Goal: Task Accomplishment & Management: Use online tool/utility

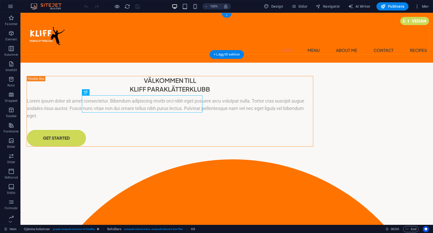
click at [228, 15] on div "+" at bounding box center [227, 15] width 10 height 5
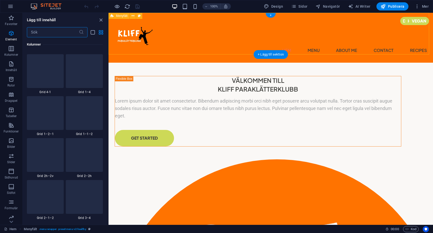
scroll to position [896, 0]
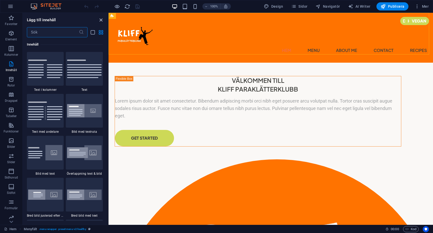
click at [102, 19] on icon "close panel" at bounding box center [101, 20] width 6 height 6
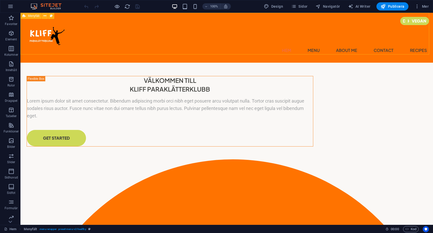
click at [29, 15] on span "Menyfält" at bounding box center [34, 15] width 12 height 3
click at [47, 15] on button at bounding box center [45, 16] width 6 height 6
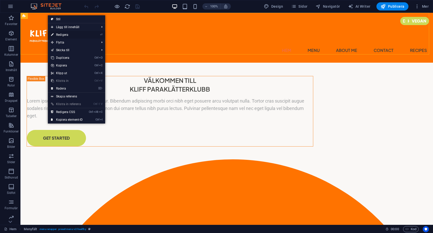
click at [59, 33] on link "⏎ Redigera" at bounding box center [67, 35] width 38 height 8
select select "%"
select select "header"
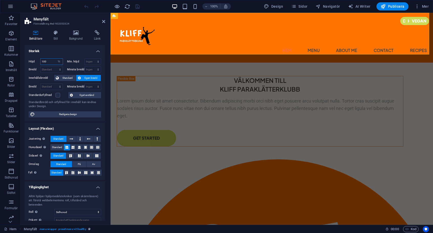
click at [51, 62] on input "100" at bounding box center [51, 62] width 22 height 6
type input "70"
click at [56, 49] on h4 "Storlek" at bounding box center [65, 49] width 81 height 9
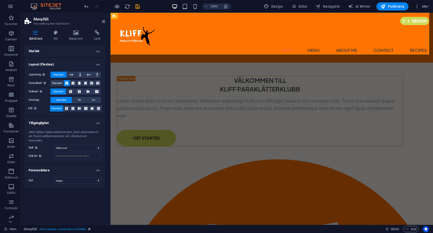
click at [56, 49] on h4 "Storlek" at bounding box center [65, 51] width 81 height 12
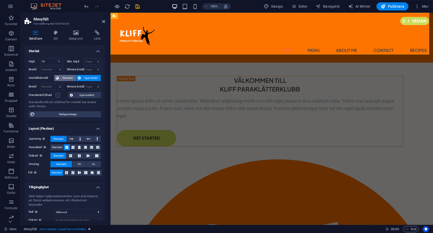
click at [67, 77] on span "Standard" at bounding box center [67, 78] width 14 height 6
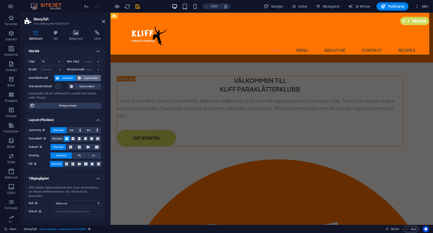
click at [86, 77] on span "Egen bredd" at bounding box center [90, 78] width 17 height 6
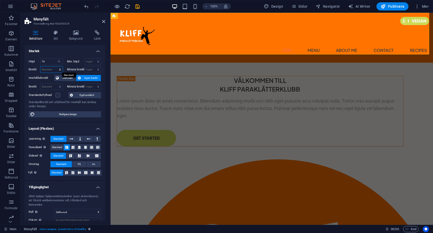
click at [60, 67] on select "Standard px rem % em vh vw" at bounding box center [51, 70] width 22 height 6
select select "%"
click at [55, 67] on select "Standard px rem % em vh vw" at bounding box center [51, 70] width 22 height 6
type input "100"
click at [97, 60] on select "Ingen px rem % vh vw" at bounding box center [93, 62] width 16 height 6
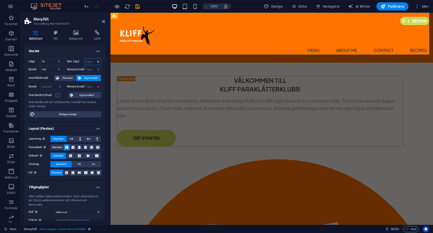
select select "%"
click at [93, 59] on select "Ingen px rem % vh vw" at bounding box center [93, 62] width 16 height 6
type input "100"
click at [97, 69] on select "Ingen px rem % vh vw" at bounding box center [93, 70] width 16 height 6
select select "%"
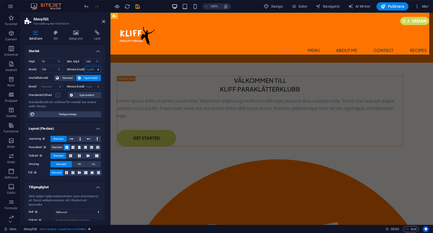
click at [93, 67] on select "Ingen px rem % vh vw" at bounding box center [93, 70] width 16 height 6
type input "100"
click at [51, 72] on input "100" at bounding box center [51, 70] width 22 height 6
type input "70"
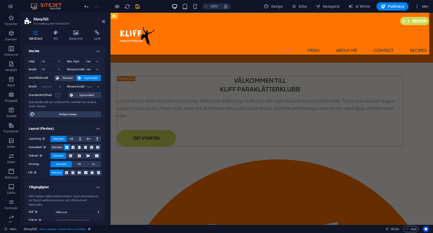
click at [65, 45] on h4 "Storlek" at bounding box center [65, 49] width 81 height 9
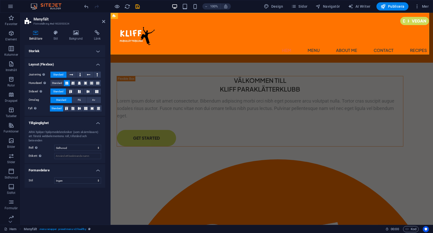
click at [65, 45] on h4 "Storlek" at bounding box center [65, 51] width 81 height 12
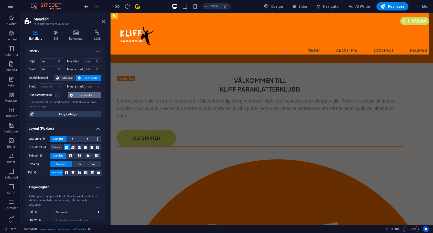
click at [82, 97] on span "Eget avstånd" at bounding box center [87, 95] width 25 height 6
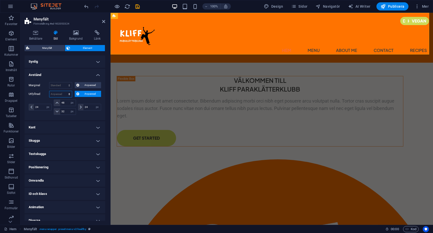
click at [70, 94] on select "Standard px rem % vh vw Anpassad" at bounding box center [60, 94] width 23 height 6
select select "%"
click at [65, 91] on select "Standard px rem % vh vw Anpassad" at bounding box center [60, 94] width 23 height 6
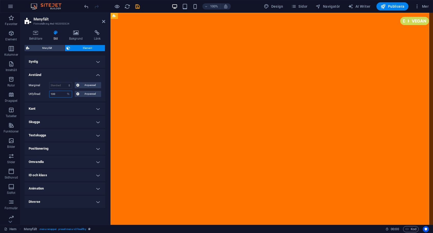
click at [58, 95] on input "100" at bounding box center [60, 94] width 23 height 6
click at [59, 95] on input "100" at bounding box center [60, 94] width 23 height 6
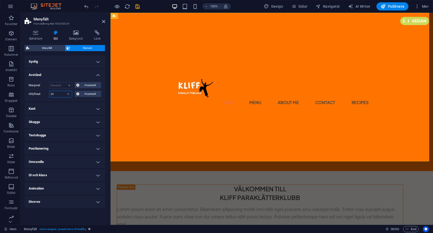
click at [61, 96] on input "20" at bounding box center [60, 94] width 23 height 6
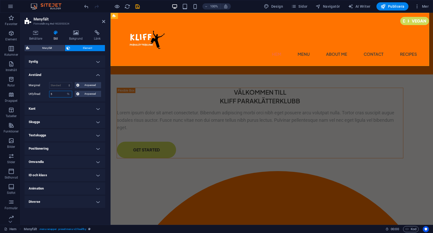
click at [61, 96] on input "5" at bounding box center [60, 94] width 23 height 6
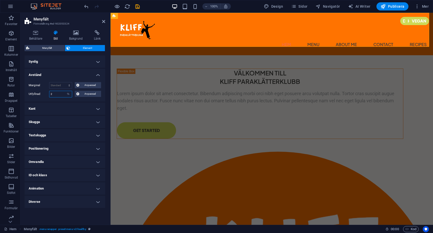
click at [61, 96] on input "2" at bounding box center [60, 94] width 23 height 6
type input "1"
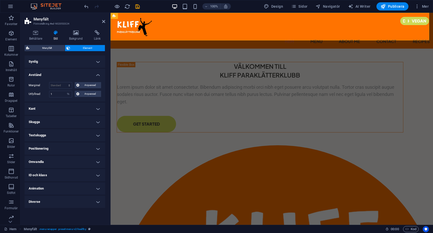
click at [76, 74] on h4 "Avstånd" at bounding box center [65, 73] width 81 height 9
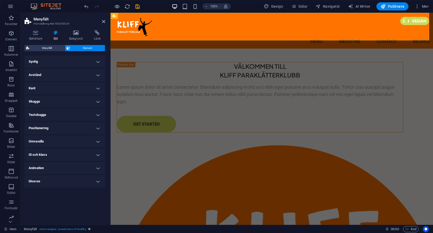
click at [75, 74] on h4 "Avstånd" at bounding box center [65, 75] width 81 height 12
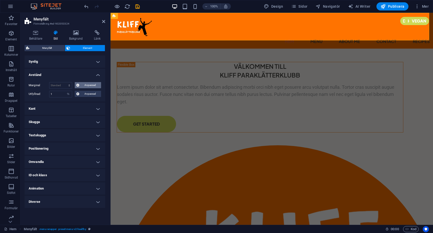
click at [91, 86] on span "Anpassad" at bounding box center [90, 85] width 19 height 6
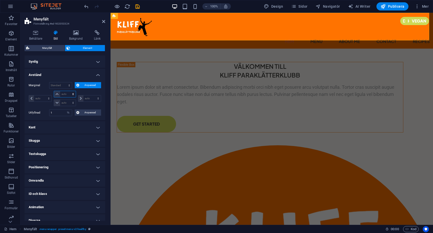
click at [57, 94] on select "auto px % rem vw vh" at bounding box center [65, 94] width 22 height 6
select select "%"
click at [68, 91] on select "auto px % rem vw vh" at bounding box center [65, 94] width 22 height 6
type input "0"
select select "px"
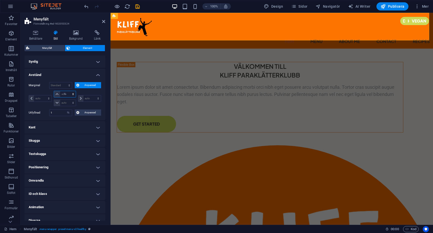
type input "100"
type input "0"
select select "px"
type input "0"
select select "px"
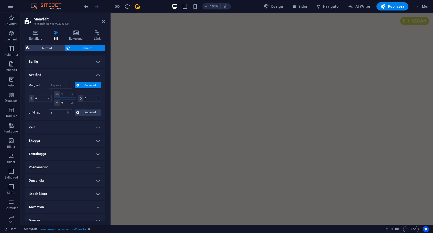
type input "1"
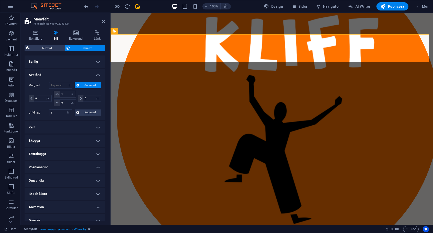
scroll to position [0, 0]
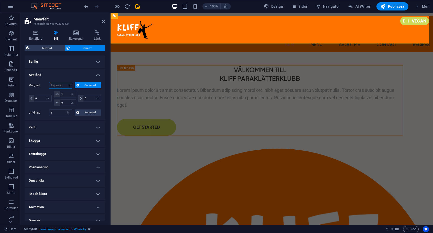
click at [65, 85] on select "Standard auto px % rem vw vh Anpassad" at bounding box center [60, 85] width 23 height 6
click at [57, 85] on select "Standard auto px % rem vw vh Anpassad" at bounding box center [60, 85] width 23 height 6
click at [90, 83] on span "Anpassad" at bounding box center [90, 85] width 19 height 6
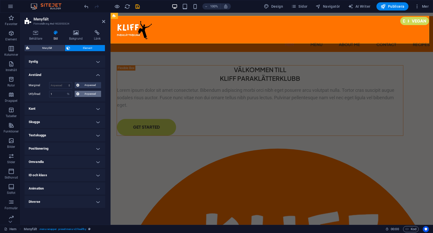
click at [87, 91] on span "Anpassad" at bounding box center [90, 94] width 19 height 6
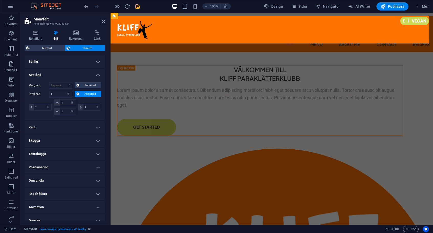
click at [37, 94] on label "Utfyllnad" at bounding box center [39, 94] width 20 height 6
click at [54, 93] on input "1" at bounding box center [60, 94] width 23 height 6
type input "0"
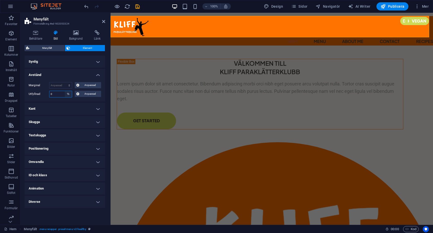
click at [67, 94] on select "Standard px rem % vh vw Anpassad" at bounding box center [68, 94] width 7 height 6
select select "default"
click at [65, 91] on select "Standard px rem % vh vw Anpassad" at bounding box center [68, 94] width 7 height 6
select select "DISABLED_OPTION_VALUE"
click at [69, 86] on select "Standard auto px % rem vw vh Anpassad" at bounding box center [60, 85] width 23 height 6
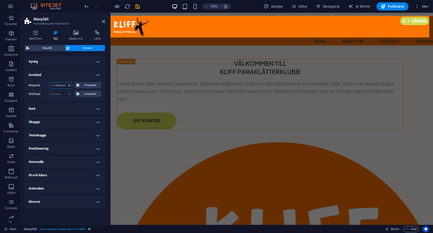
click at [49, 82] on select "Standard auto px % rem vw vh Anpassad" at bounding box center [60, 85] width 23 height 6
select select "DISABLED_OPTION_VALUE"
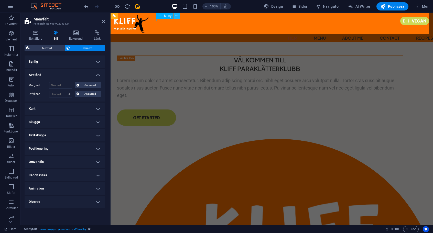
click at [177, 16] on icon at bounding box center [177, 15] width 3 height 5
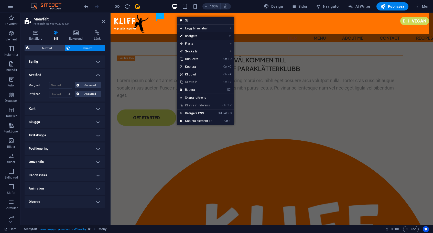
click at [192, 36] on link "⏎ Redigera" at bounding box center [196, 36] width 38 height 8
select select
select select "1"
select select
select select "2"
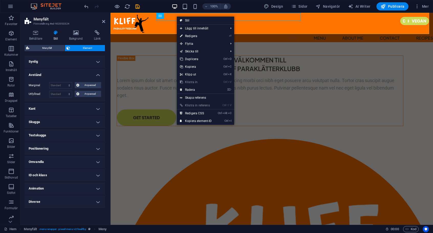
select select
select select "3"
select select
select select "4"
select select
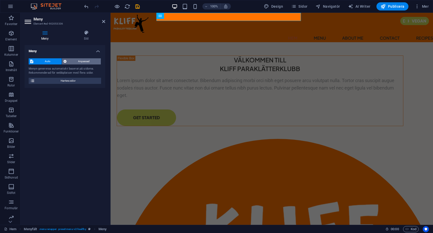
click at [87, 61] on span "Anpassad" at bounding box center [83, 61] width 31 height 6
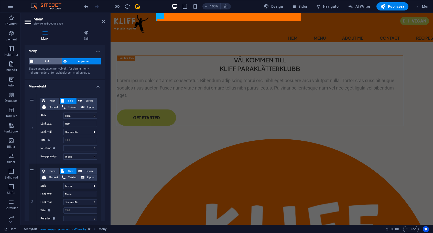
click at [53, 62] on span "Auto" at bounding box center [47, 61] width 25 height 6
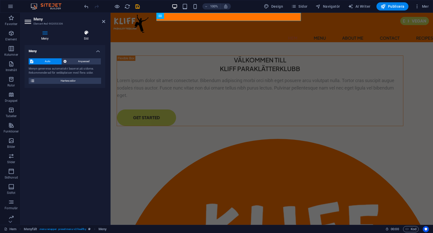
click at [94, 35] on icon at bounding box center [87, 32] width 38 height 5
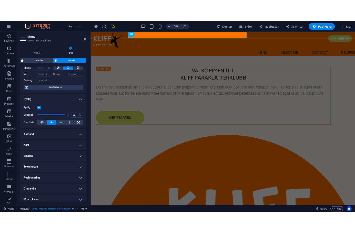
scroll to position [51, 0]
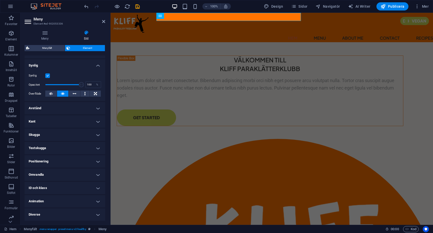
click at [92, 108] on h4 "Avstånd" at bounding box center [65, 108] width 81 height 12
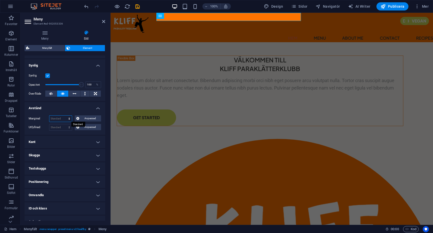
click at [70, 119] on select "Standard auto px % rem vw vh Anpassad" at bounding box center [60, 119] width 23 height 6
select select "px"
click at [64, 116] on select "Standard auto px % rem vw vh Anpassad" at bounding box center [60, 119] width 23 height 6
click at [59, 119] on input "0" at bounding box center [60, 119] width 23 height 6
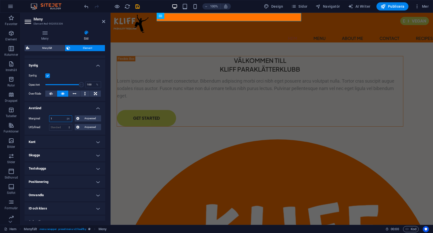
click at [58, 119] on input "1" at bounding box center [60, 119] width 23 height 6
type input "50"
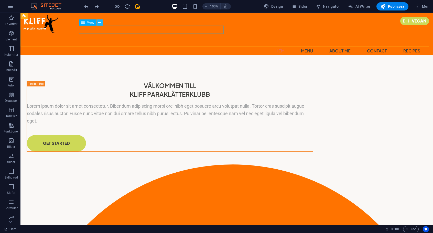
click at [98, 22] on button at bounding box center [100, 22] width 6 height 6
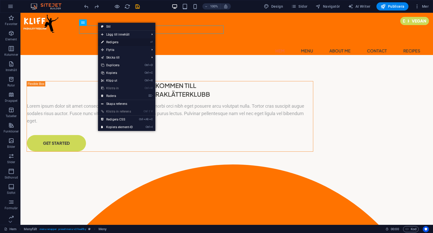
click at [119, 42] on link "⏎ Redigera" at bounding box center [117, 42] width 38 height 8
select select "px"
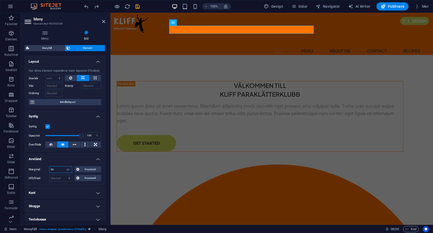
click at [61, 168] on input "50" at bounding box center [60, 170] width 23 height 6
type input "20"
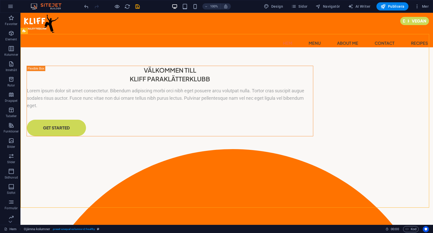
click at [110, 6] on div at bounding box center [107, 6] width 6 height 6
click at [114, 7] on div at bounding box center [111, 6] width 57 height 8
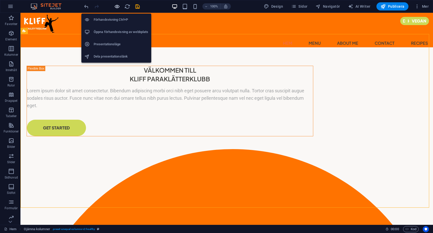
click at [117, 5] on icon "button" at bounding box center [117, 7] width 6 height 6
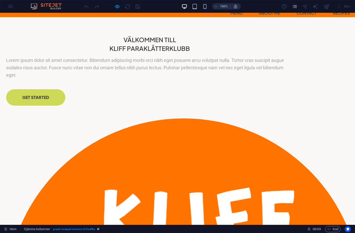
scroll to position [0, 0]
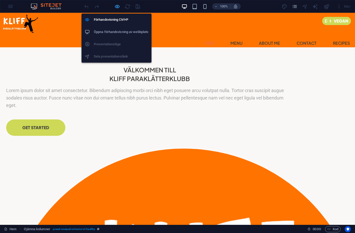
click at [118, 6] on icon "button" at bounding box center [117, 7] width 6 height 6
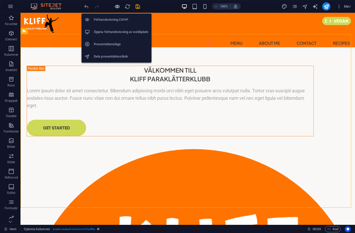
click at [118, 6] on icon "button" at bounding box center [117, 7] width 6 height 6
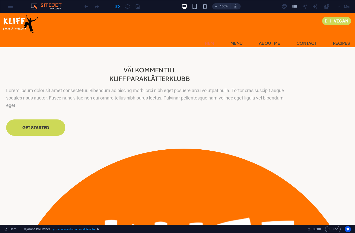
click at [177, 39] on ul "Hem Menu About Me Contact Recipes" at bounding box center [177, 43] width 345 height 8
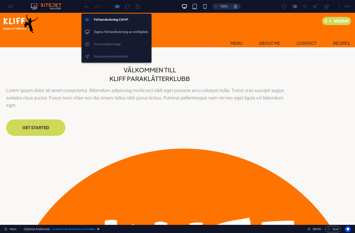
click at [115, 7] on icon "button" at bounding box center [117, 7] width 6 height 6
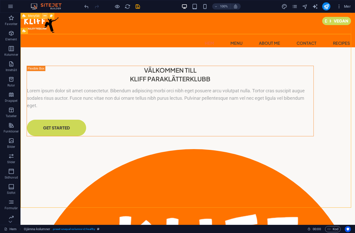
click at [47, 17] on button at bounding box center [45, 16] width 6 height 6
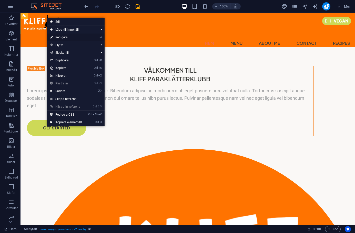
click at [64, 37] on link "⏎ Redigera" at bounding box center [66, 38] width 38 height 8
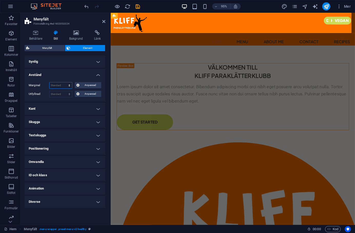
click at [69, 85] on select "Standard auto px % rem vw vh Anpassad" at bounding box center [60, 85] width 23 height 6
click at [79, 75] on h4 "Avstånd" at bounding box center [65, 73] width 81 height 9
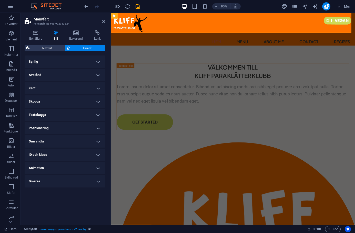
click at [78, 87] on h4 "Kant" at bounding box center [65, 88] width 81 height 12
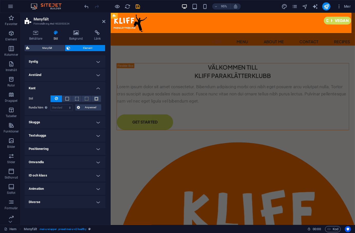
click at [78, 87] on h4 "Kant" at bounding box center [65, 86] width 81 height 9
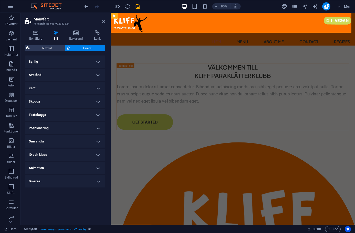
click at [74, 102] on h4 "Skugga" at bounding box center [65, 102] width 81 height 12
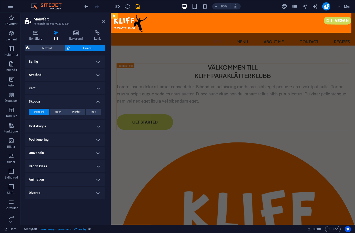
click at [74, 102] on h4 "Skugga" at bounding box center [65, 100] width 81 height 9
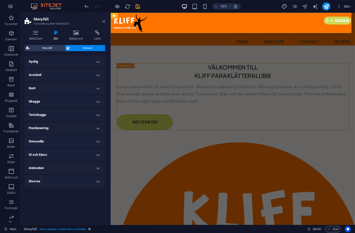
click at [103, 22] on icon at bounding box center [103, 21] width 3 height 4
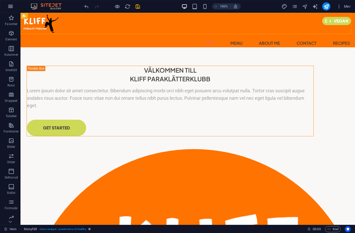
click at [12, 3] on button "button" at bounding box center [10, 6] width 12 height 12
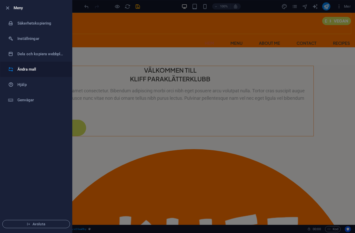
click at [23, 67] on h6 "Ändra mall" at bounding box center [40, 69] width 47 height 6
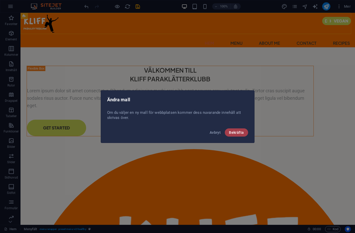
click at [235, 133] on span "Bekräfta" at bounding box center [236, 133] width 15 height 4
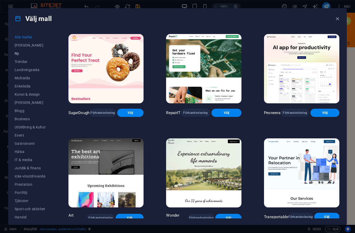
click at [24, 53] on span "Ny" at bounding box center [30, 53] width 31 height 4
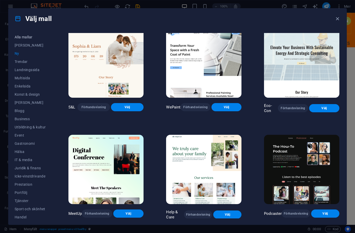
click at [22, 39] on span "Alla mallar" at bounding box center [30, 37] width 31 height 4
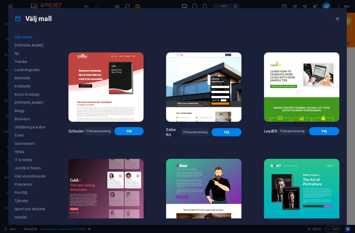
scroll to position [5567, 0]
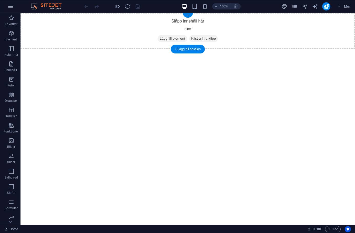
click at [175, 40] on span "Lägg till element" at bounding box center [172, 38] width 29 height 7
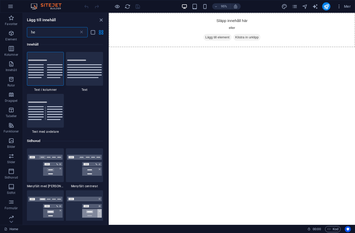
type input "h"
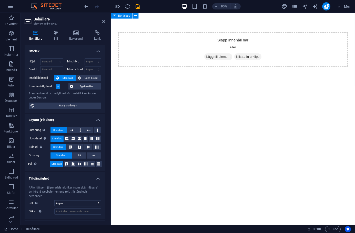
click at [225, 60] on span "Lägg till element" at bounding box center [223, 59] width 29 height 7
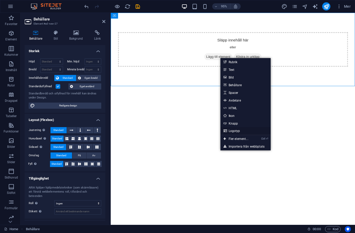
click at [242, 131] on link "Logotyp" at bounding box center [245, 131] width 50 height 8
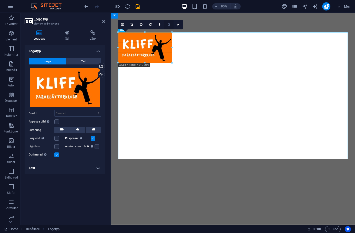
drag, startPoint x: 349, startPoint y: 159, endPoint x: 164, endPoint y: 28, distance: 226.7
type input "221"
select select "px"
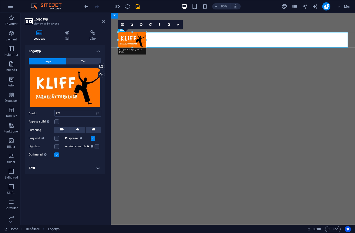
drag, startPoint x: 172, startPoint y: 62, endPoint x: 35, endPoint y: 34, distance: 140.2
type input "118"
click at [163, 70] on html "Skip to main content" at bounding box center [239, 42] width 257 height 58
click at [164, 70] on html "Skip to main content" at bounding box center [239, 42] width 257 height 58
click at [103, 22] on icon at bounding box center [103, 21] width 3 height 4
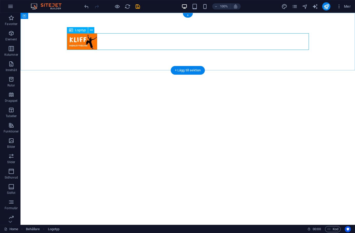
click at [128, 40] on div at bounding box center [188, 41] width 242 height 17
click at [284, 49] on div at bounding box center [188, 41] width 242 height 17
click at [91, 32] on icon at bounding box center [91, 30] width 3 height 5
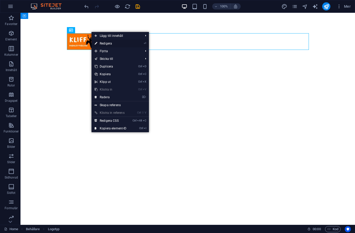
click at [100, 43] on link "⏎ Redigera" at bounding box center [110, 44] width 38 height 8
select select "px"
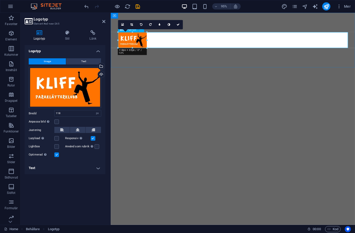
click at [221, 47] on div at bounding box center [239, 41] width 242 height 17
click at [236, 20] on div at bounding box center [239, 42] width 257 height 58
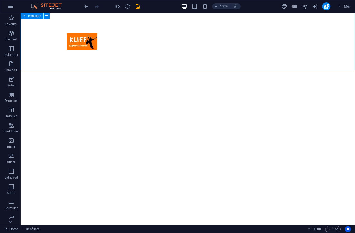
click at [50, 15] on div "Behållare" at bounding box center [36, 16] width 33 height 6
click at [48, 17] on icon at bounding box center [46, 15] width 3 height 5
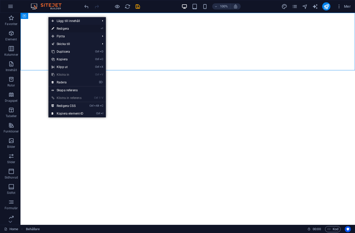
click at [62, 29] on link "⏎ Redigera" at bounding box center [67, 29] width 38 height 8
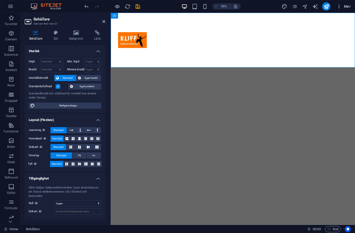
click at [342, 6] on span "Mer" at bounding box center [343, 6] width 14 height 5
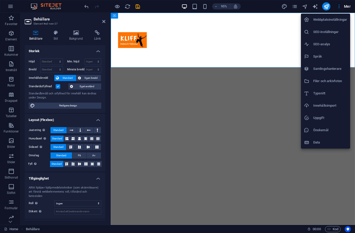
click at [293, 37] on div at bounding box center [177, 116] width 355 height 233
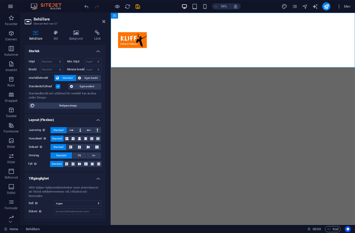
click at [11, 6] on icon "button" at bounding box center [10, 6] width 6 height 6
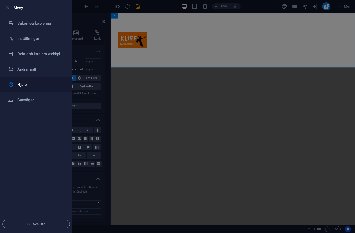
click at [23, 87] on h6 "Hjälp" at bounding box center [40, 85] width 47 height 6
click at [154, 90] on div at bounding box center [177, 116] width 355 height 233
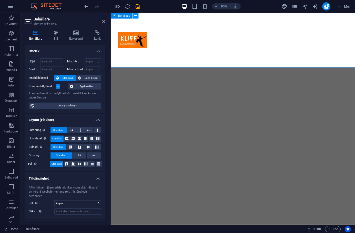
click at [136, 16] on icon at bounding box center [135, 15] width 3 height 5
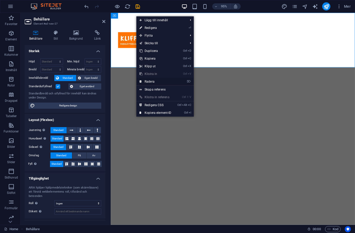
click at [158, 82] on link "⌦ Radera" at bounding box center [155, 82] width 38 height 8
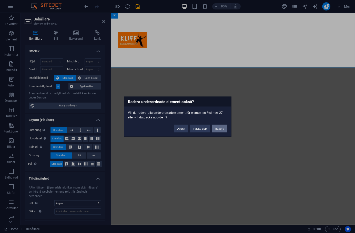
click at [218, 130] on button "Radera" at bounding box center [219, 129] width 15 height 8
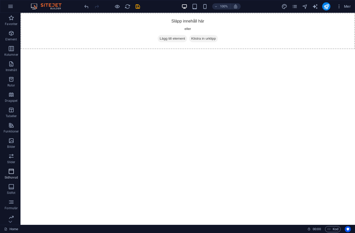
click at [13, 172] on icon "button" at bounding box center [11, 172] width 6 height 6
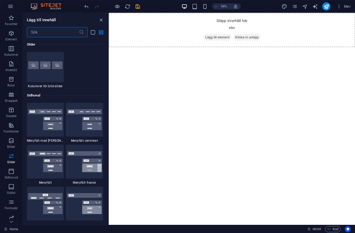
scroll to position [3034, 0]
click at [80, 152] on img at bounding box center [84, 162] width 35 height 21
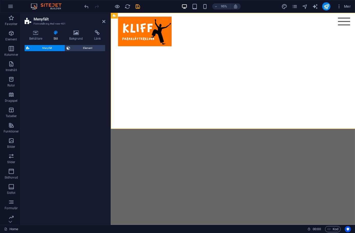
select select "rem"
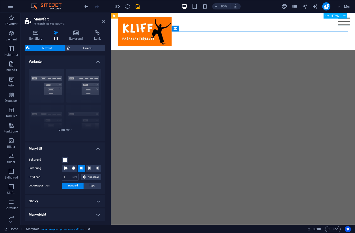
click at [355, 24] on div "Menu" at bounding box center [356, 22] width 13 height 8
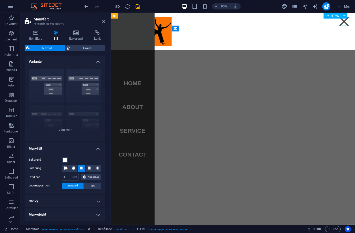
click at [355, 24] on div "Menu" at bounding box center [356, 22] width 13 height 8
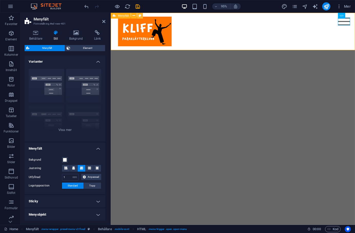
click at [140, 15] on icon at bounding box center [140, 15] width 3 height 5
click at [76, 34] on icon at bounding box center [76, 32] width 23 height 5
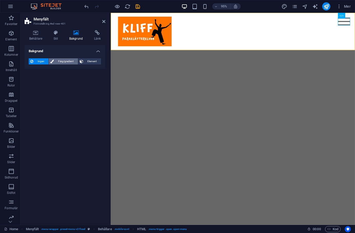
click at [62, 61] on span "Färg/gradient" at bounding box center [65, 61] width 21 height 6
click at [33, 80] on span at bounding box center [32, 82] width 6 height 6
click at [32, 84] on span at bounding box center [32, 82] width 6 height 6
click at [33, 81] on span at bounding box center [32, 82] width 6 height 6
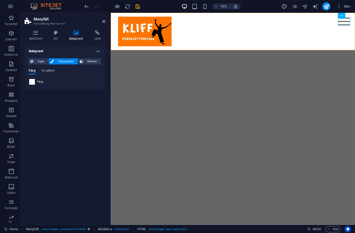
click at [33, 81] on span at bounding box center [32, 82] width 6 height 6
click at [275, 52] on html "Skip to main content Menu Home About Service Contact" at bounding box center [239, 32] width 257 height 39
click at [91, 59] on span "Element" at bounding box center [92, 61] width 15 height 6
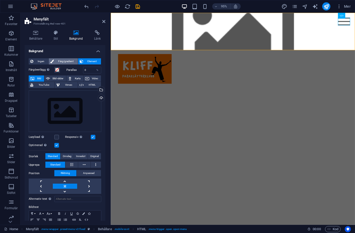
click at [69, 60] on span "Färg/gradient" at bounding box center [65, 61] width 21 height 6
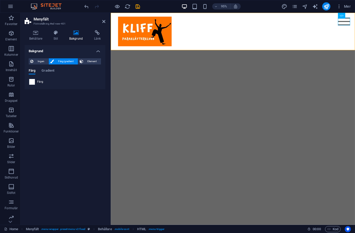
click at [31, 81] on span at bounding box center [32, 82] width 6 height 6
click at [48, 74] on button "Gradient" at bounding box center [48, 72] width 13 height 6
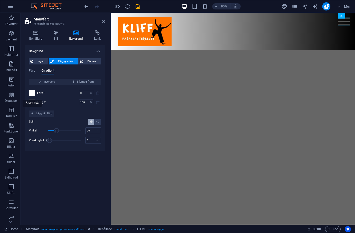
click at [33, 93] on span at bounding box center [32, 93] width 6 height 6
click at [34, 71] on span "Färg" at bounding box center [32, 71] width 7 height 7
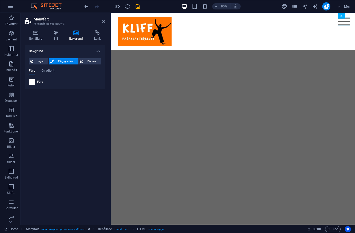
click at [32, 84] on span at bounding box center [32, 82] width 6 height 6
click at [287, 21] on div "Menu Home About Service Contact" at bounding box center [239, 32] width 257 height 39
click at [135, 16] on icon at bounding box center [133, 15] width 3 height 5
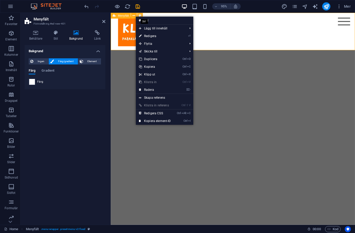
click at [140, 14] on icon at bounding box center [140, 15] width 3 height 5
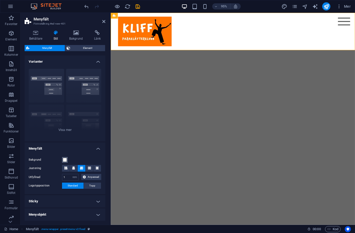
click at [64, 162] on button "Bakgrund" at bounding box center [65, 160] width 6 height 6
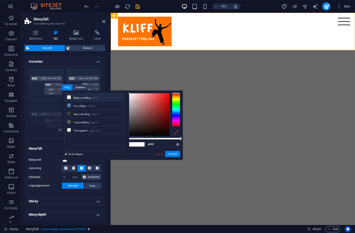
click at [135, 144] on span at bounding box center [133, 144] width 8 height 4
click at [163, 145] on input "#ffffff" at bounding box center [163, 144] width 34 height 5
type input "#"
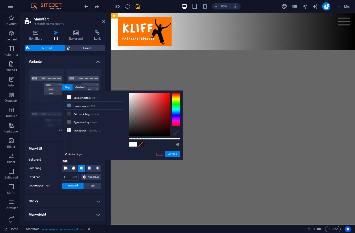
drag, startPoint x: 161, startPoint y: 153, endPoint x: 53, endPoint y: 148, distance: 109.0
click at [161, 153] on link "Avbryt" at bounding box center [159, 154] width 8 height 4
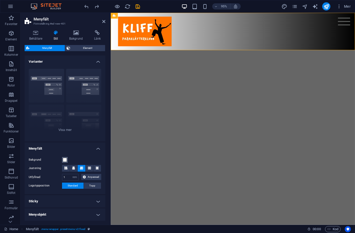
click at [64, 161] on span at bounding box center [65, 160] width 4 height 4
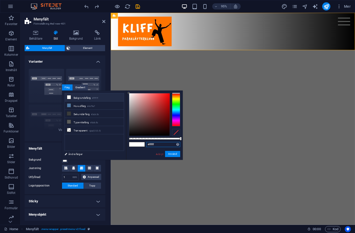
click at [157, 144] on input "#ffffff" at bounding box center [163, 144] width 34 height 5
type input "#ff7300"
click at [178, 153] on button "Använd" at bounding box center [172, 154] width 15 height 6
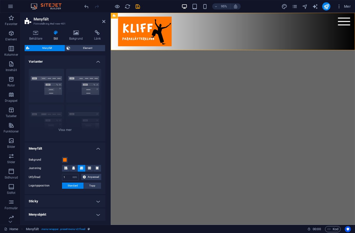
click at [250, 52] on html "Skip to main content Menu Home About Service Contact" at bounding box center [239, 32] width 257 height 39
click at [83, 138] on div "Kant Centrerad Standard Fixerad Loki Utlösare Bred XXL" at bounding box center [65, 103] width 81 height 77
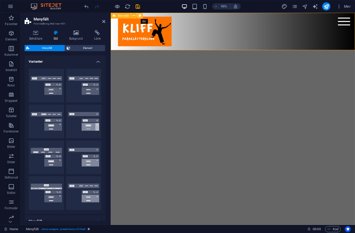
click at [140, 15] on icon at bounding box center [140, 15] width 3 height 5
click at [57, 32] on icon at bounding box center [56, 32] width 14 height 5
click at [39, 35] on h4 "Behållare" at bounding box center [37, 35] width 24 height 11
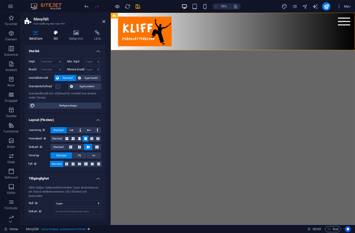
click at [56, 35] on icon at bounding box center [56, 32] width 14 height 5
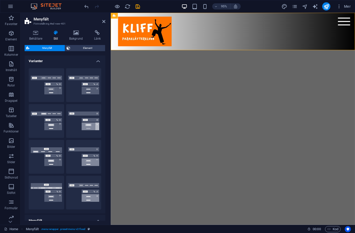
scroll to position [0, 0]
click at [75, 34] on icon at bounding box center [76, 32] width 23 height 5
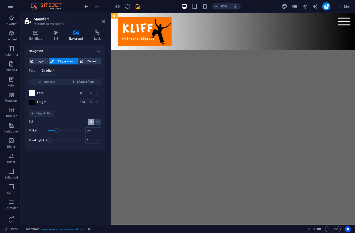
click at [36, 70] on div "Färg Gradient" at bounding box center [65, 74] width 72 height 10
click at [30, 71] on span "Färg" at bounding box center [32, 71] width 7 height 7
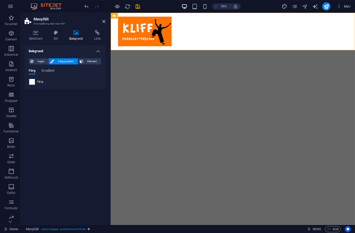
click at [33, 80] on span at bounding box center [32, 82] width 6 height 6
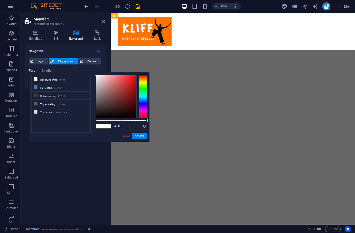
click at [33, 80] on li "Bakgrundsfärg #ffffff" at bounding box center [61, 79] width 59 height 8
click at [126, 126] on input "#ffffff" at bounding box center [130, 126] width 34 height 5
drag, startPoint x: 125, startPoint y: 126, endPoint x: 118, endPoint y: 126, distance: 7.4
click at [118, 126] on input "#ffffff" at bounding box center [130, 126] width 34 height 5
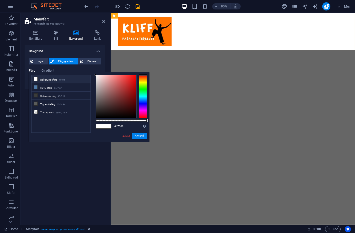
type input "#ff7300"
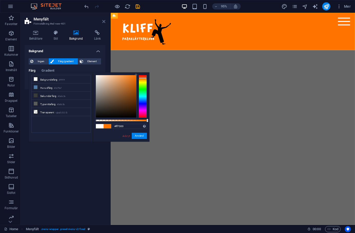
drag, startPoint x: 104, startPoint y: 21, endPoint x: 83, endPoint y: 8, distance: 24.3
click at [104, 21] on icon at bounding box center [103, 21] width 3 height 4
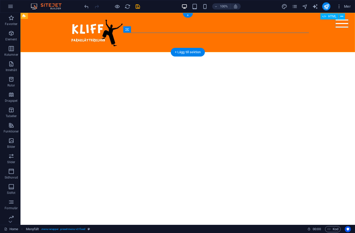
click at [344, 24] on div "Menu" at bounding box center [341, 23] width 13 height 8
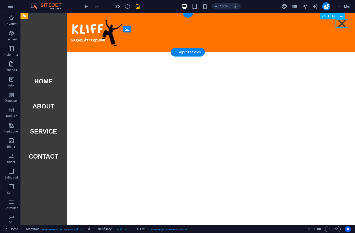
click at [344, 24] on div "Menu" at bounding box center [341, 23] width 13 height 8
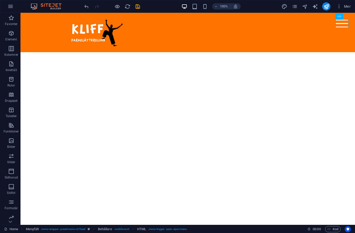
click at [316, 52] on html "Skip to main content Menu Home About Service Contact" at bounding box center [187, 32] width 334 height 39
click at [341, 17] on icon at bounding box center [341, 16] width 3 height 5
click at [47, 15] on button at bounding box center [45, 16] width 6 height 6
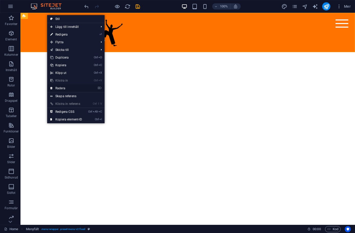
click at [59, 90] on link "⌦ Radera" at bounding box center [66, 89] width 38 height 8
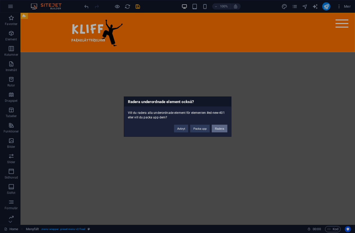
click at [221, 129] on button "Radera" at bounding box center [219, 129] width 15 height 8
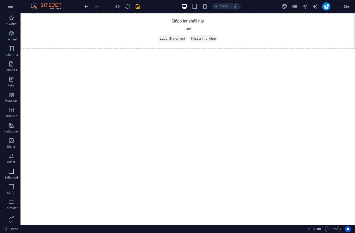
click at [9, 172] on icon "button" at bounding box center [11, 172] width 6 height 6
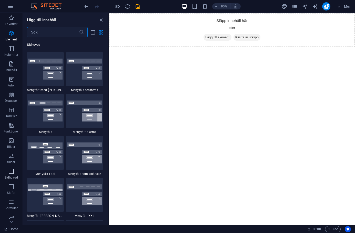
scroll to position [3085, 0]
click at [91, 117] on img at bounding box center [84, 110] width 35 height 21
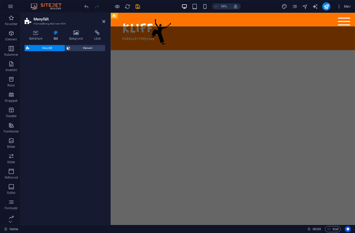
select select "rem"
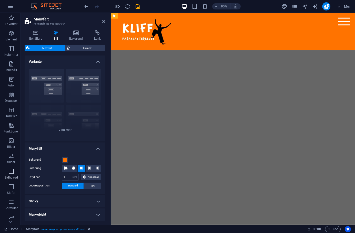
click at [11, 172] on icon "button" at bounding box center [11, 172] width 6 height 6
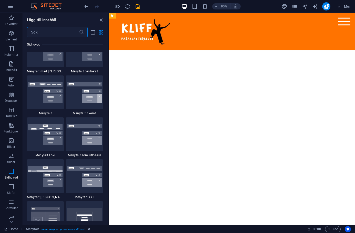
scroll to position [3110, 0]
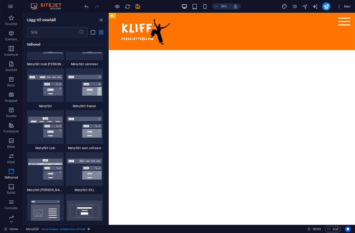
click at [93, 131] on img at bounding box center [84, 127] width 35 height 21
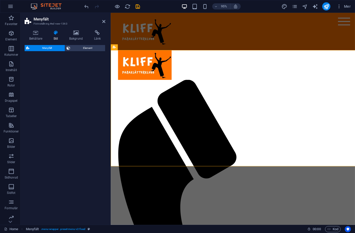
select select "rem"
select select "preset-menu-v2-trigger"
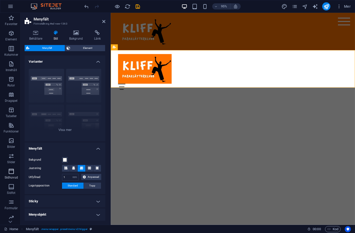
click at [14, 172] on span "Sidhuvud" at bounding box center [11, 175] width 23 height 12
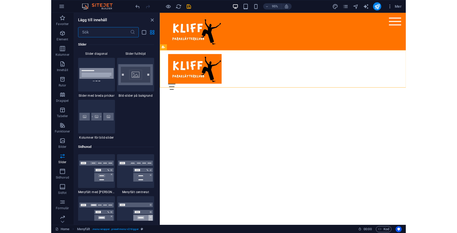
scroll to position [3059, 0]
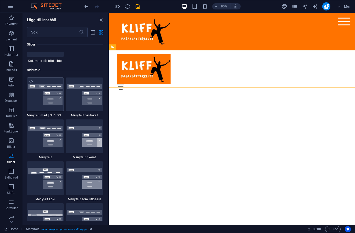
click at [54, 96] on img at bounding box center [45, 94] width 35 height 21
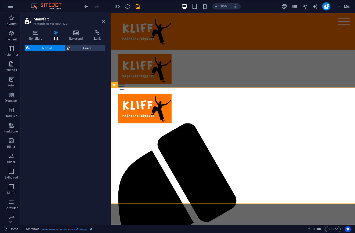
select select "rem"
select select "preset-menu-v2-border"
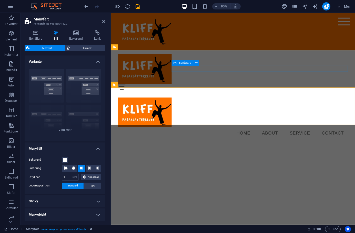
click at [341, 88] on div "Menu" at bounding box center [239, 91] width 242 height 6
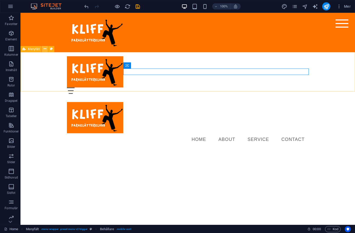
click at [45, 49] on icon at bounding box center [45, 48] width 3 height 5
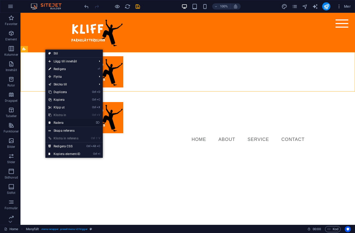
click at [59, 123] on link "⌦ Radera" at bounding box center [64, 123] width 38 height 8
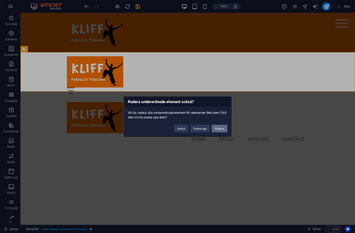
click at [224, 128] on button "Radera" at bounding box center [219, 129] width 15 height 8
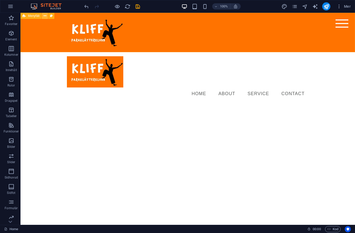
click at [47, 17] on button at bounding box center [45, 16] width 6 height 6
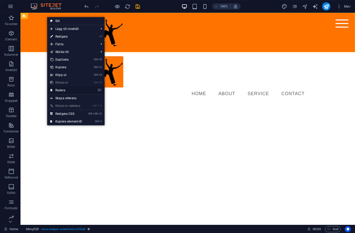
click at [70, 92] on link "⌦ Radera" at bounding box center [66, 91] width 38 height 8
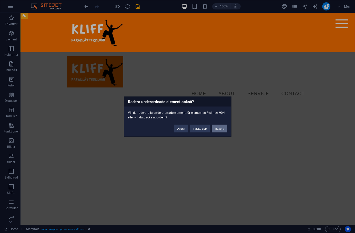
click at [217, 128] on button "Radera" at bounding box center [219, 129] width 15 height 8
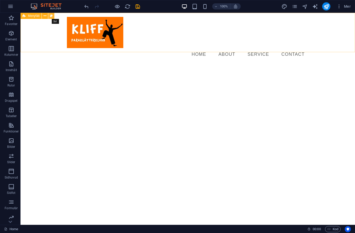
click at [49, 17] on button at bounding box center [51, 16] width 6 height 6
select select "rem"
select select "preset-menu-v2-border"
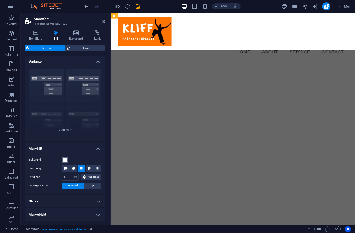
click at [64, 161] on span at bounding box center [65, 160] width 4 height 4
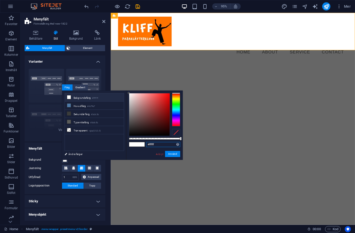
click at [154, 144] on input "#ffffff" at bounding box center [163, 144] width 34 height 5
click at [189, 65] on html "Skip to main content Menu Home About Service Contact" at bounding box center [239, 39] width 257 height 52
click at [166, 144] on input "#ffffff" at bounding box center [163, 144] width 34 height 5
type input "#ff7300"
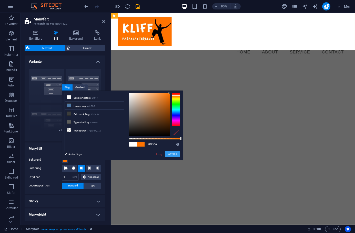
click at [171, 154] on button "Använd" at bounding box center [172, 154] width 15 height 6
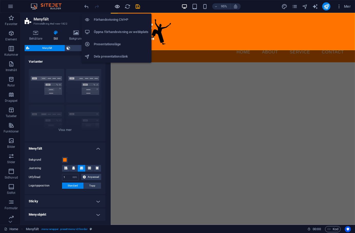
click at [118, 6] on icon "button" at bounding box center [117, 7] width 6 height 6
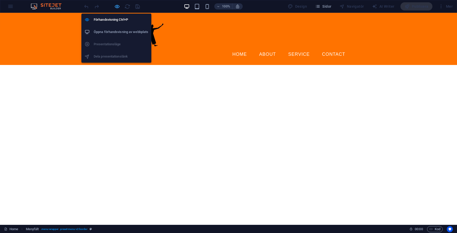
click at [119, 5] on icon "button" at bounding box center [117, 7] width 6 height 6
select select "rem"
select select "preset-menu-v2-border"
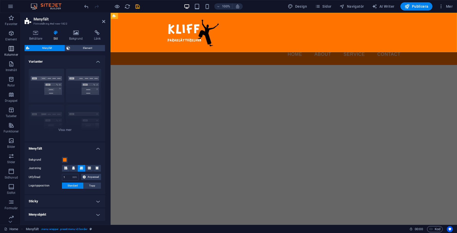
click at [13, 49] on icon "button" at bounding box center [11, 49] width 6 height 6
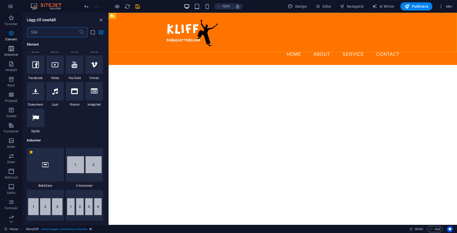
scroll to position [254, 0]
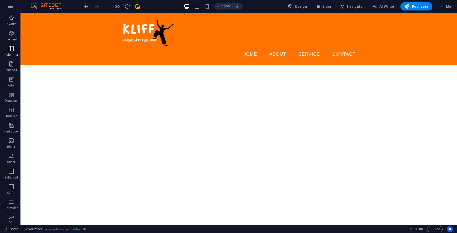
click at [12, 52] on span "Kolumner" at bounding box center [11, 52] width 23 height 12
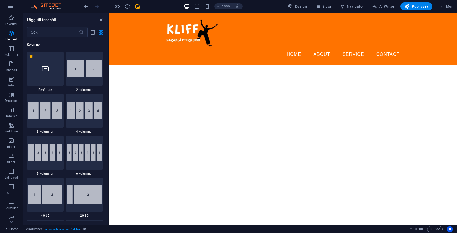
click at [260, 65] on html "Skip to main content Menu Home About Service Contact" at bounding box center [283, 39] width 349 height 52
click at [217, 65] on html "Skip to main content Menu Home About Service Contact" at bounding box center [283, 39] width 349 height 52
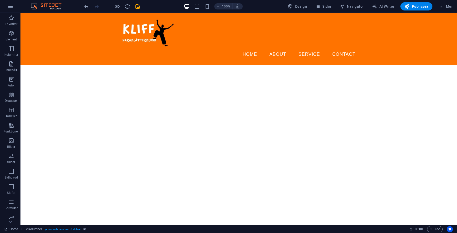
click at [126, 65] on html "Skip to main content Menu Home About Service Contact" at bounding box center [238, 39] width 437 height 52
click at [38, 61] on html "Skip to main content Menu Home About Service Contact" at bounding box center [238, 39] width 437 height 52
click at [12, 49] on icon "button" at bounding box center [11, 49] width 6 height 6
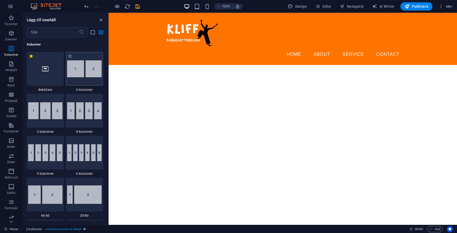
click at [73, 84] on div at bounding box center [84, 69] width 37 height 34
click at [77, 73] on img at bounding box center [84, 68] width 35 height 17
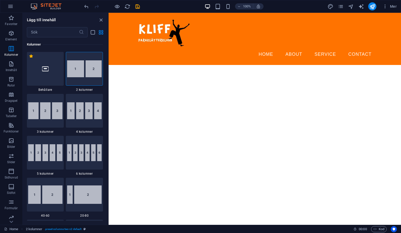
click at [136, 65] on html "Skip to main content Menu Home About Service Contact" at bounding box center [255, 39] width 293 height 52
click at [52, 35] on input "text" at bounding box center [53, 32] width 52 height 10
click at [102, 20] on icon "close panel" at bounding box center [101, 20] width 6 height 6
click at [101, 19] on icon "close panel" at bounding box center [101, 20] width 6 height 6
click at [100, 17] on icon "close panel" at bounding box center [101, 20] width 6 height 6
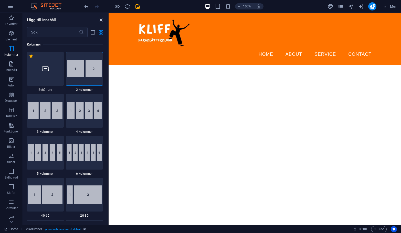
click at [100, 17] on icon "close panel" at bounding box center [101, 20] width 6 height 6
click at [37, 227] on span "2 kolumner" at bounding box center [34, 229] width 17 height 6
click at [44, 229] on link "2 kolumner . preset-columns-two-v2-default" at bounding box center [56, 229] width 60 height 6
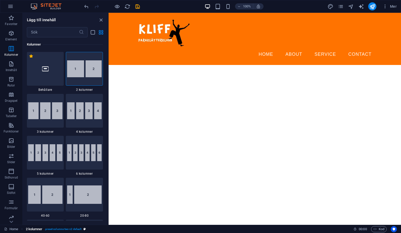
click at [44, 229] on link "2 kolumner . preset-columns-two-v2-default" at bounding box center [56, 229] width 60 height 6
click at [49, 228] on span ". preset-columns-two-v2-default" at bounding box center [63, 229] width 37 height 6
click at [38, 230] on span "2 kolumner" at bounding box center [34, 229] width 17 height 6
drag, startPoint x: 38, startPoint y: 230, endPoint x: 1, endPoint y: 174, distance: 66.8
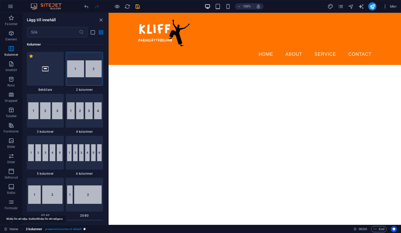
click at [38, 230] on span "2 kolumner" at bounding box center [34, 229] width 17 height 6
click at [47, 78] on div at bounding box center [45, 69] width 37 height 34
click at [14, 63] on icon "button" at bounding box center [11, 64] width 6 height 6
click at [10, 66] on icon "button" at bounding box center [11, 64] width 6 height 6
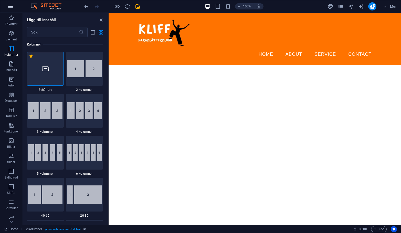
click at [9, 7] on icon "button" at bounding box center [10, 6] width 6 height 6
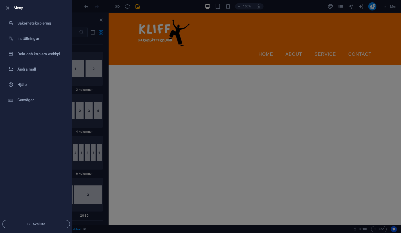
click at [7, 7] on icon "button" at bounding box center [8, 8] width 6 height 6
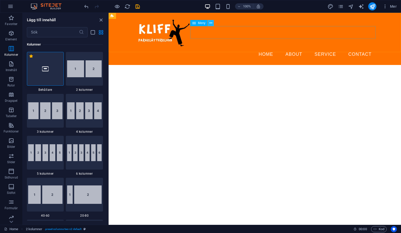
click at [210, 23] on icon at bounding box center [211, 22] width 3 height 5
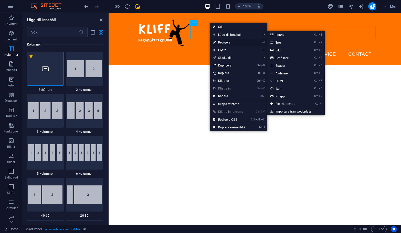
click at [227, 42] on link "⏎ Redigera" at bounding box center [229, 43] width 38 height 8
select select
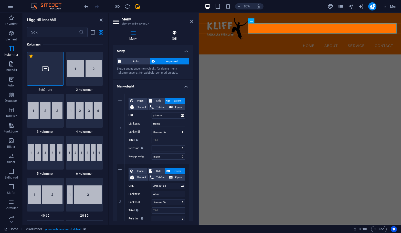
click at [171, 37] on h4 "Stil" at bounding box center [175, 35] width 38 height 11
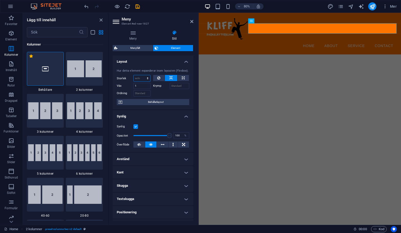
click at [149, 77] on select "Standard auto px % 1/1 1/2 1/3 1/4 1/5 1/6 1/7 1/8 1/9 1/10" at bounding box center [142, 78] width 17 height 6
select select "1/5"
click at [142, 75] on select "Standard auto px % 1/1 1/2 1/3 1/4 1/5 1/6 1/7 1/8 1/9 1/10" at bounding box center [142, 78] width 17 height 6
type input "20"
select select "%"
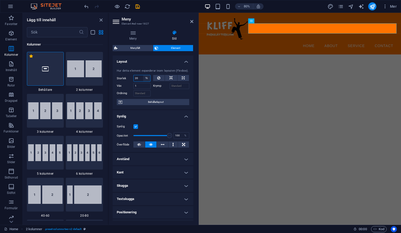
click at [146, 78] on select "Standard auto px % 1/1 1/2 1/3 1/4 1/5 1/6 1/7 1/8 1/9 1/10" at bounding box center [146, 78] width 7 height 6
click at [143, 75] on select "Standard auto px % 1/1 1/2 1/3 1/4 1/5 1/6 1/7 1/8 1/9 1/10" at bounding box center [146, 78] width 7 height 6
click at [140, 77] on input "20" at bounding box center [142, 78] width 17 height 6
type input "40"
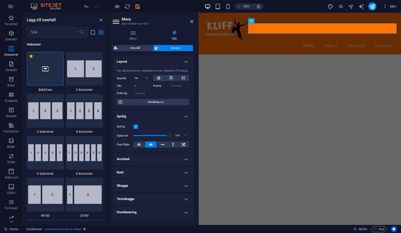
click at [155, 115] on h4 "Synlig" at bounding box center [153, 114] width 81 height 9
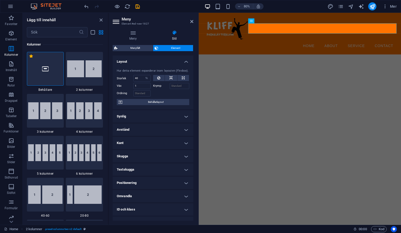
click at [155, 115] on h4 "Synlig" at bounding box center [153, 116] width 81 height 12
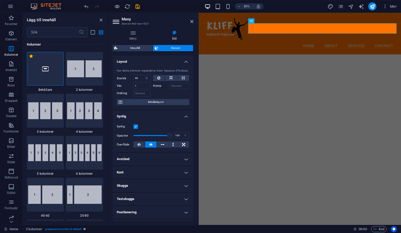
click at [137, 127] on label at bounding box center [135, 127] width 5 height 5
click at [0, 0] on input "Synlig" at bounding box center [0, 0] width 0 height 0
click at [137, 127] on label at bounding box center [135, 127] width 5 height 5
click at [0, 0] on input "Synlig" at bounding box center [0, 0] width 0 height 0
click at [141, 86] on input "1" at bounding box center [141, 86] width 17 height 6
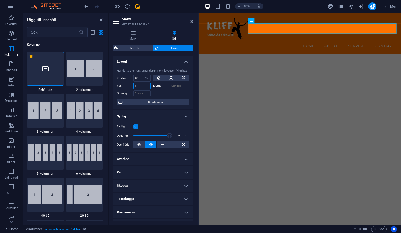
click at [141, 86] on input "1" at bounding box center [141, 86] width 17 height 6
type input "5"
click at [175, 94] on div at bounding box center [171, 92] width 36 height 7
click at [192, 20] on icon at bounding box center [191, 21] width 3 height 4
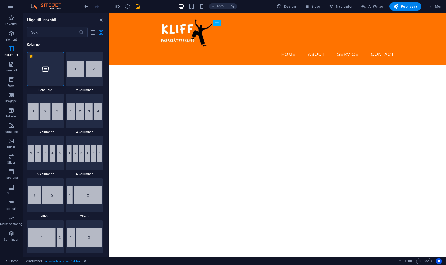
click at [178, 65] on html "Skip to main content Menu Home About Service Contact" at bounding box center [277, 39] width 337 height 52
click at [289, 53] on div "+ Lägg till sektion" at bounding box center [277, 52] width 34 height 9
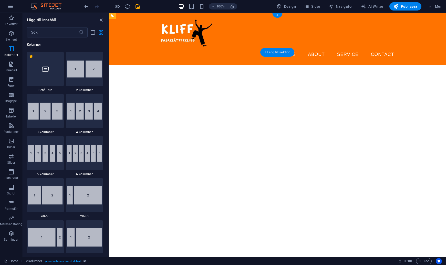
click at [266, 51] on div "+ Lägg till sektion" at bounding box center [277, 52] width 34 height 9
click at [279, 13] on div "+" at bounding box center [277, 15] width 10 height 5
click at [274, 50] on div "+ Lägg till sektion" at bounding box center [277, 52] width 34 height 9
click at [49, 7] on img at bounding box center [48, 6] width 38 height 6
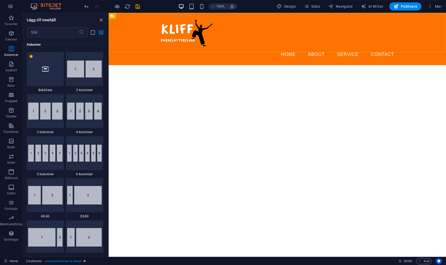
drag, startPoint x: 51, startPoint y: 4, endPoint x: 44, endPoint y: 4, distance: 6.9
click at [51, 4] on img at bounding box center [48, 6] width 38 height 6
click at [17, 6] on div "100% Design Sidor Navigatör AI Writer Publicera Mer" at bounding box center [222, 6] width 445 height 12
click at [14, 7] on button "button" at bounding box center [10, 6] width 12 height 12
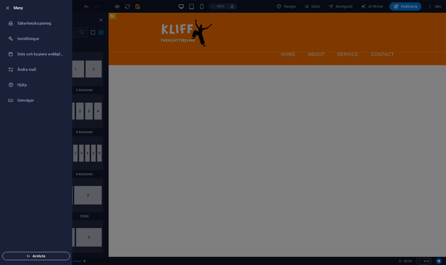
click at [35, 233] on span "Avsluta" at bounding box center [36, 256] width 59 height 4
click at [37, 233] on span "Avsluta" at bounding box center [36, 256] width 59 height 4
click at [40, 233] on button "Avsluta" at bounding box center [36, 256] width 68 height 8
click at [39, 233] on span "Avsluta" at bounding box center [36, 256] width 59 height 4
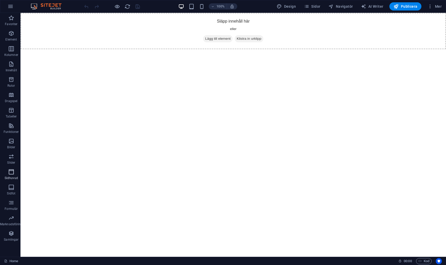
click at [12, 171] on icon "button" at bounding box center [11, 172] width 6 height 6
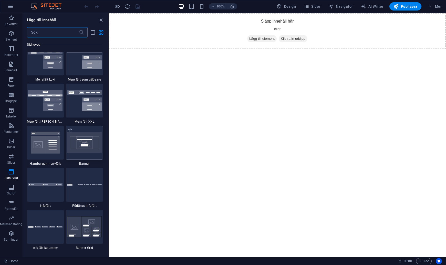
scroll to position [3187, 0]
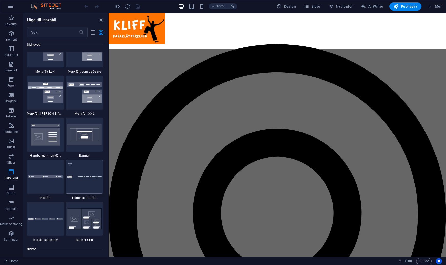
select select "rem"
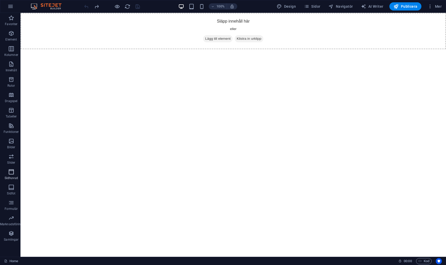
click at [13, 174] on icon "button" at bounding box center [11, 172] width 6 height 6
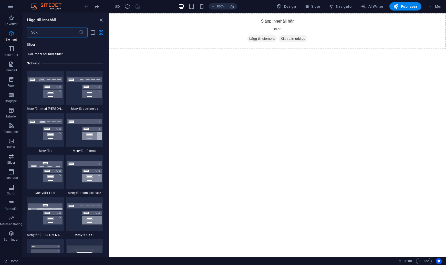
scroll to position [3085, 0]
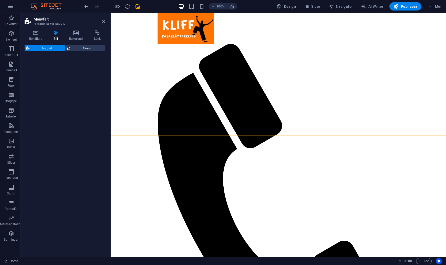
select select "rem"
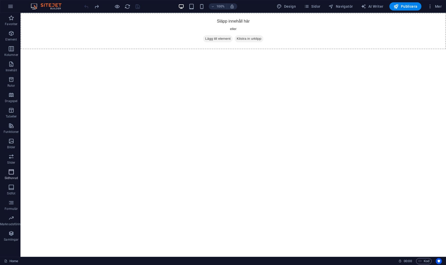
click at [8, 170] on icon "button" at bounding box center [11, 172] width 6 height 6
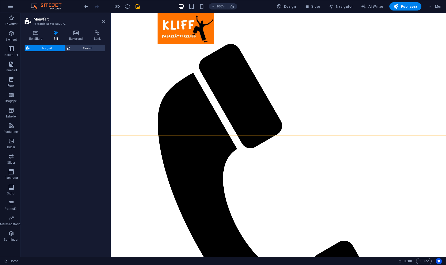
select select "rem"
select select "preset-menu-v2-wide"
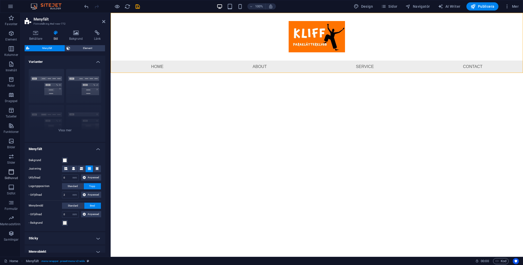
click at [11, 174] on icon "button" at bounding box center [11, 172] width 6 height 6
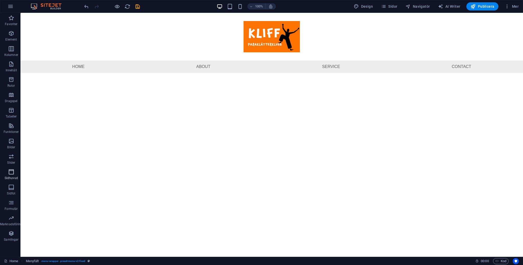
click at [11, 173] on icon "button" at bounding box center [11, 172] width 6 height 6
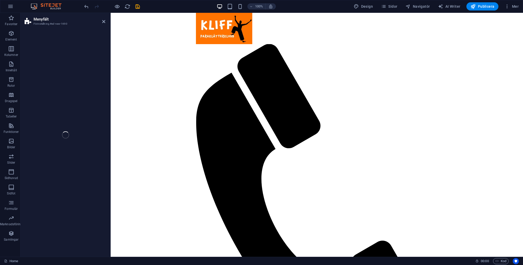
select select "rem"
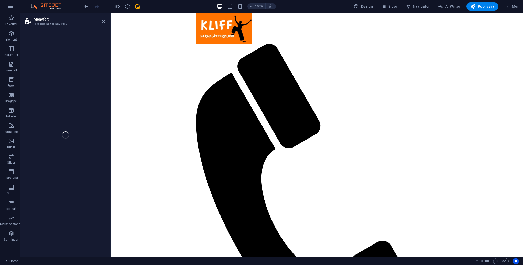
select select "rem"
select select "preset-menu-v2-loki"
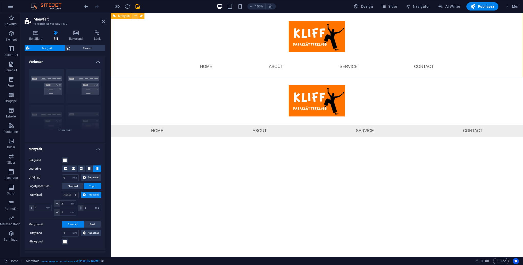
click at [134, 15] on icon at bounding box center [135, 15] width 3 height 5
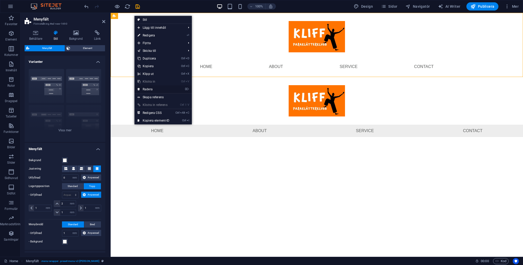
click at [150, 88] on link "⌦ Radera" at bounding box center [153, 89] width 38 height 8
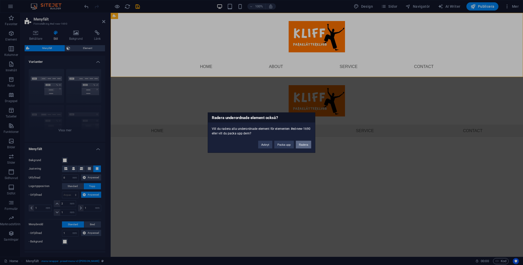
click at [302, 144] on button "Radera" at bounding box center [303, 144] width 15 height 8
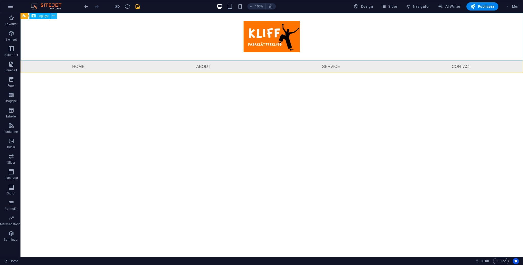
click at [54, 17] on icon at bounding box center [54, 15] width 3 height 5
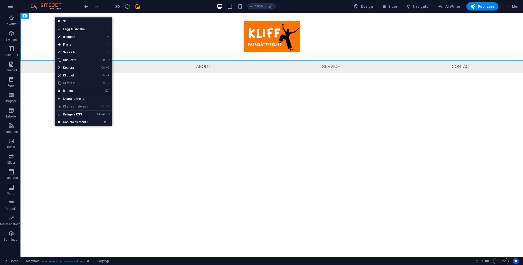
click at [79, 93] on link "⌦ Radera" at bounding box center [74, 91] width 38 height 8
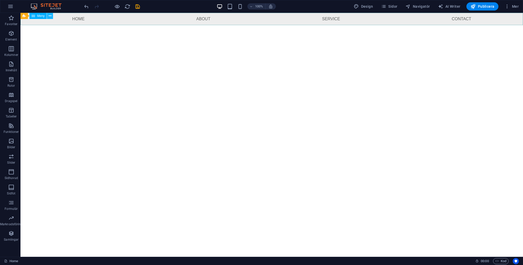
click at [48, 15] on button at bounding box center [50, 16] width 6 height 6
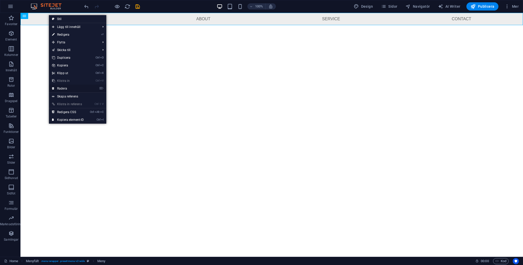
click at [62, 85] on link "⌦ Radera" at bounding box center [68, 89] width 38 height 8
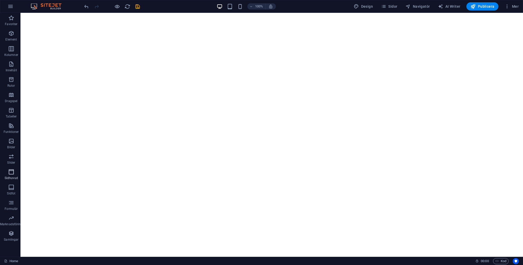
click at [11, 174] on icon "button" at bounding box center [11, 172] width 6 height 6
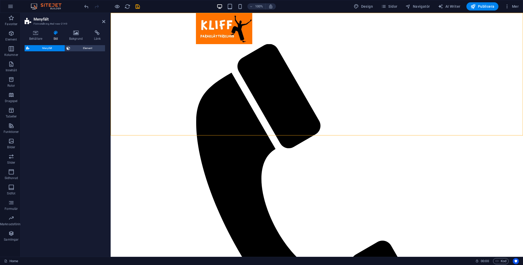
select select "rem"
select select "preset-menu-v2-default"
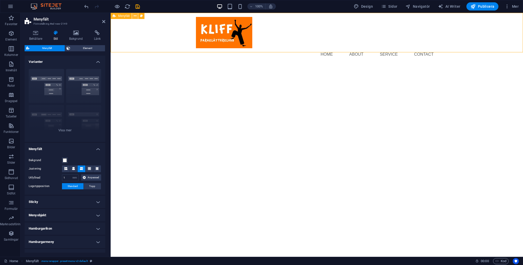
click at [136, 16] on icon at bounding box center [135, 15] width 3 height 5
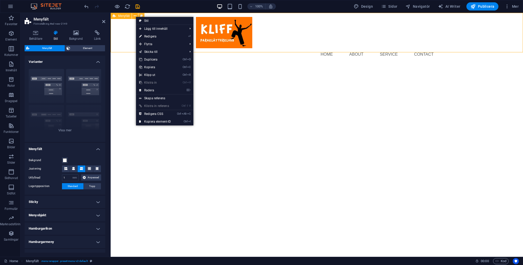
click at [140, 15] on button at bounding box center [141, 16] width 6 height 6
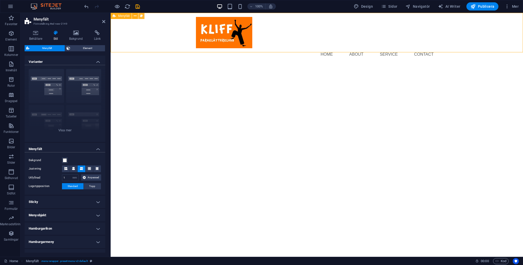
click at [140, 15] on icon at bounding box center [141, 15] width 3 height 5
click at [143, 17] on icon at bounding box center [141, 15] width 3 height 5
click at [177, 65] on html "Skip to main content Menu Home About Service Contact Menu" at bounding box center [317, 39] width 412 height 52
click at [411, 65] on html "Skip to main content Menu Home About Service Contact Menu" at bounding box center [317, 39] width 412 height 52
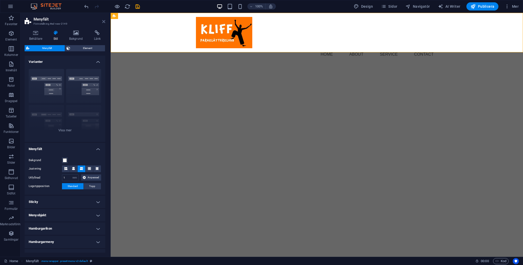
click at [105, 22] on icon at bounding box center [103, 21] width 3 height 4
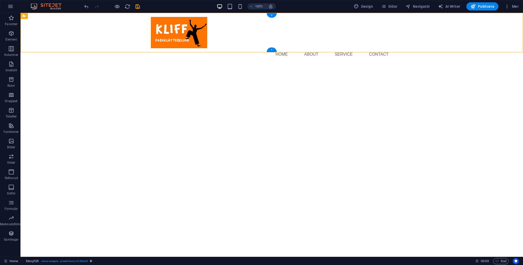
click at [273, 50] on div "+" at bounding box center [272, 49] width 10 height 5
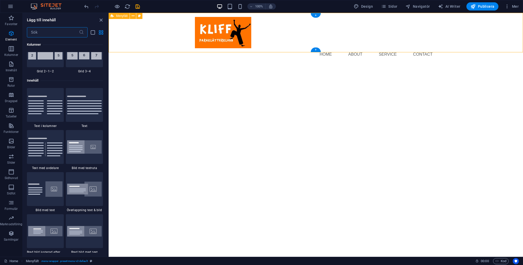
scroll to position [896, 0]
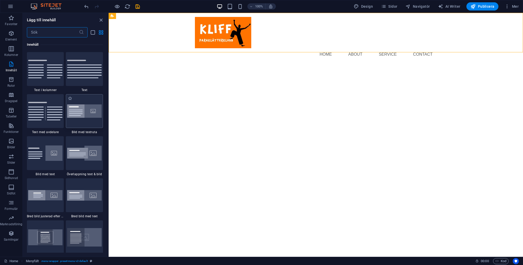
click at [81, 115] on img at bounding box center [84, 110] width 35 height 13
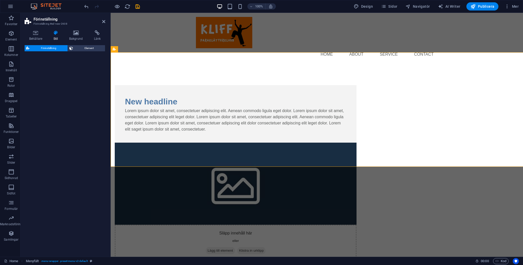
select select "rem"
select select "px"
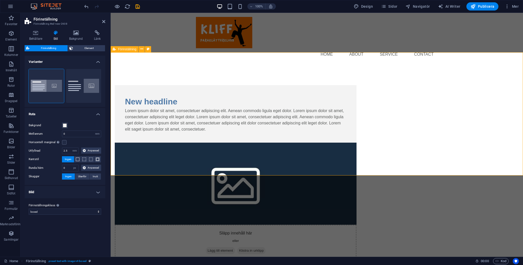
click at [328, 184] on html "Skip to main content Menu Home About Service Contact New headline Lorem ipsum d…" at bounding box center [317, 147] width 412 height 268
click at [357, 142] on figure at bounding box center [236, 183] width 242 height 82
click at [397, 161] on div "New headline Lorem ipsum dolor sit amet, consectetuer adipiscing elit. Aenean c…" at bounding box center [317, 173] width 412 height 217
click at [235, 247] on span "Lägg till element" at bounding box center [220, 250] width 29 height 7
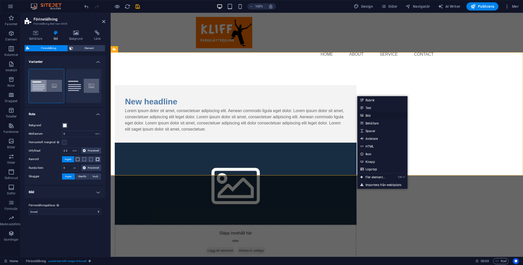
click at [374, 115] on link "Bild" at bounding box center [382, 115] width 50 height 8
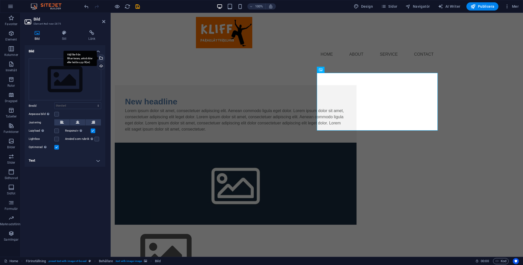
click at [102, 58] on div "Välj filer från filhanterare, arkivbilder eller ladda upp fil(er)" at bounding box center [101, 59] width 8 height 8
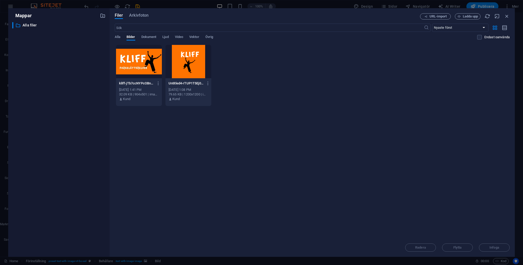
click at [182, 63] on div at bounding box center [188, 61] width 46 height 33
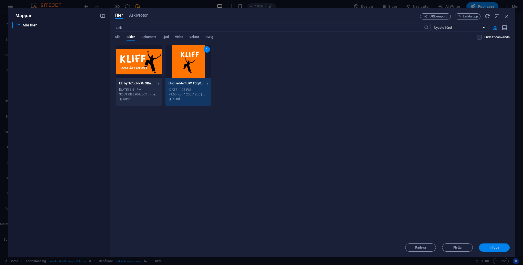
click at [446, 246] on span "Infoga" at bounding box center [494, 247] width 27 height 3
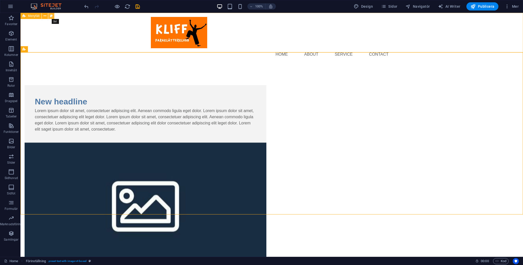
click at [52, 15] on icon at bounding box center [51, 15] width 3 height 5
select select "rem"
select select "preset-menu-v2-default"
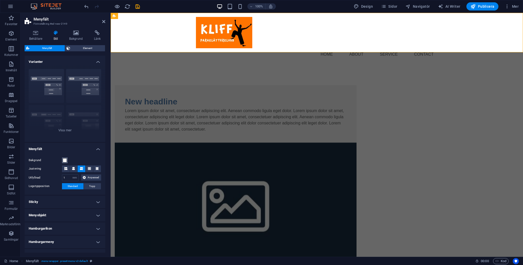
click at [62, 158] on button "Bakgrund" at bounding box center [65, 160] width 6 height 6
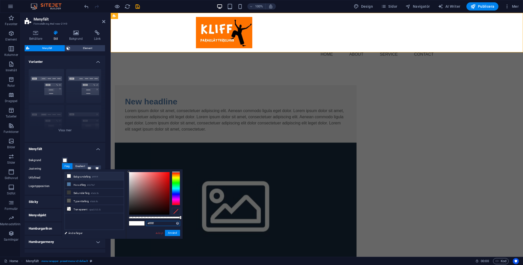
click at [158, 223] on input "#ffffff" at bounding box center [163, 223] width 34 height 5
type input "#ff7330"
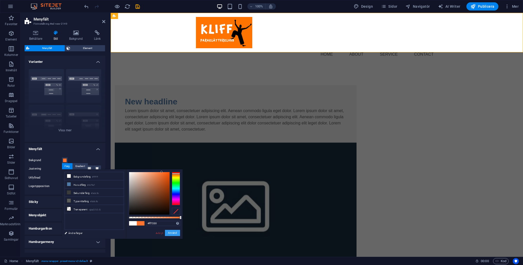
click at [176, 233] on button "Använd" at bounding box center [172, 233] width 15 height 6
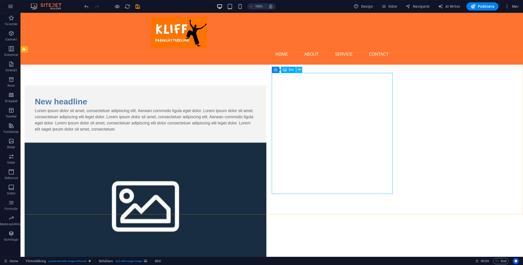
click at [300, 69] on icon at bounding box center [299, 69] width 3 height 5
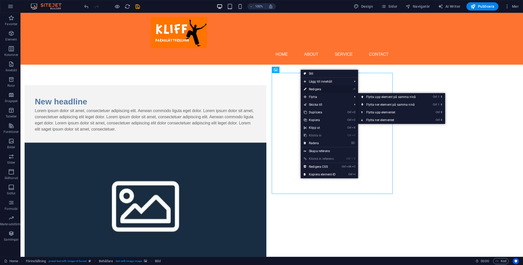
click at [319, 90] on link "⏎ Redigera" at bounding box center [320, 89] width 38 height 8
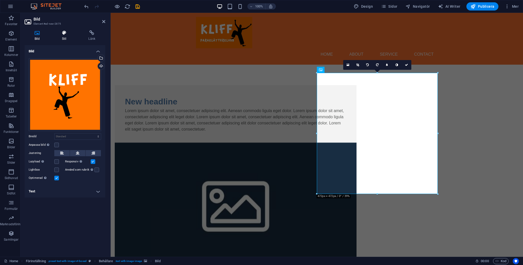
click at [64, 35] on icon at bounding box center [64, 32] width 25 height 5
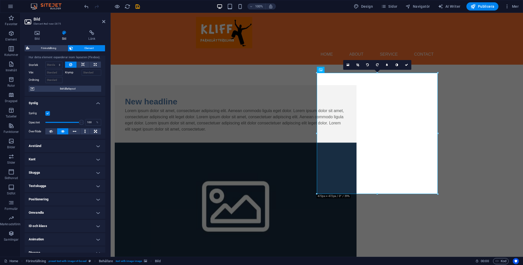
scroll to position [20, 0]
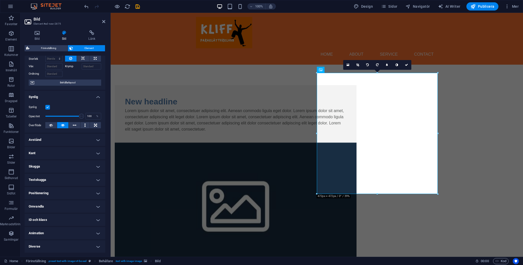
click at [54, 152] on h4 "Kant" at bounding box center [65, 153] width 81 height 12
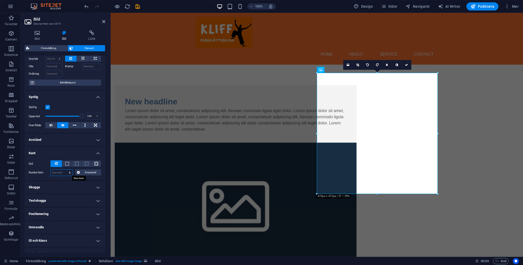
click at [68, 171] on select "Standard px rem % vh vw Anpassad" at bounding box center [62, 172] width 22 height 6
select select "px"
click at [65, 169] on select "Standard px rem % vh vw Anpassad" at bounding box center [62, 172] width 22 height 6
click at [58, 172] on input "0" at bounding box center [62, 172] width 22 height 6
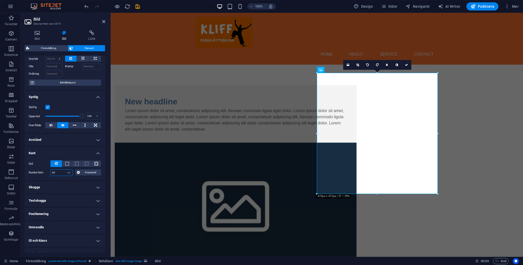
type input "20"
click at [66, 148] on h4 "Kant" at bounding box center [65, 151] width 81 height 9
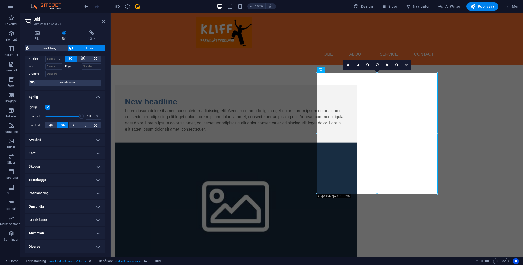
click at [96, 152] on h4 "Kant" at bounding box center [65, 153] width 81 height 12
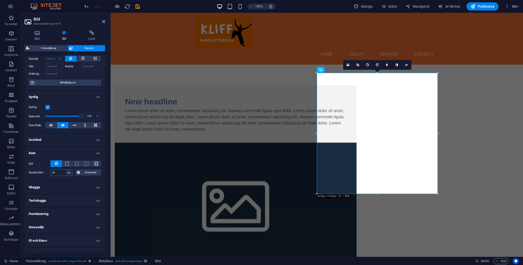
click at [71, 171] on select "Standard px rem % vh vw Anpassad" at bounding box center [68, 172] width 7 height 6
select select "%"
click at [65, 169] on select "Standard px rem % vh vw Anpassad" at bounding box center [68, 172] width 7 height 6
type input "100"
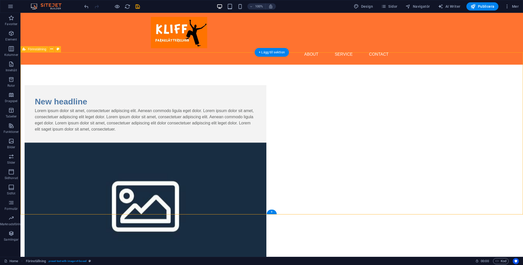
click at [235, 130] on div "Lorem ipsum dolor sit amet, consectetuer adipiscing elit. Aenean commodo ligula…" at bounding box center [145, 120] width 221 height 25
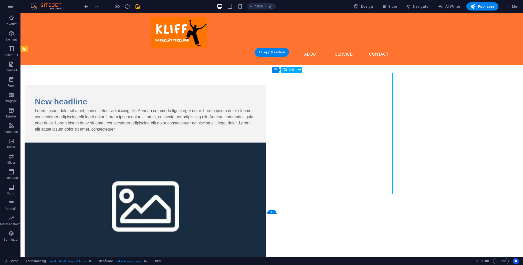
select select "%"
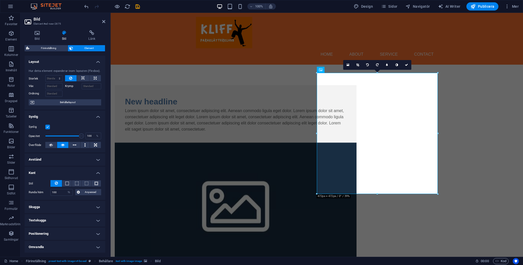
click at [49, 127] on label at bounding box center [47, 127] width 5 height 5
click at [0, 0] on input "Synlig" at bounding box center [0, 0] width 0 height 0
click at [48, 126] on label at bounding box center [47, 127] width 5 height 5
click at [0, 0] on input "Synlig" at bounding box center [0, 0] width 0 height 0
click at [320, 72] on div at bounding box center [377, 73] width 121 height 2
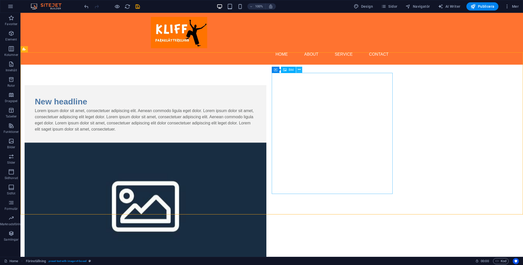
click at [302, 68] on button at bounding box center [299, 70] width 6 height 6
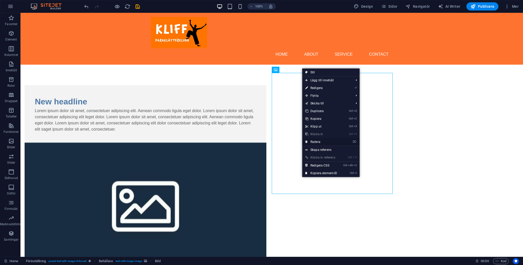
click at [317, 141] on link "⌦ Radera" at bounding box center [321, 142] width 38 height 8
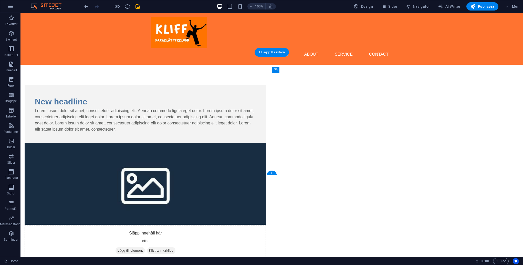
click at [266, 142] on figure at bounding box center [146, 183] width 242 height 82
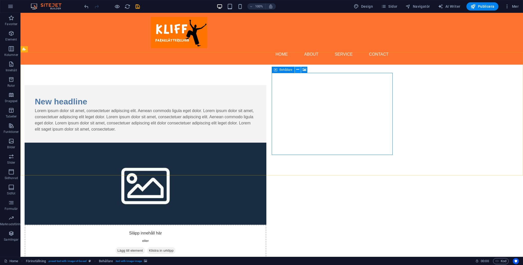
click at [296, 70] on button at bounding box center [298, 70] width 6 height 6
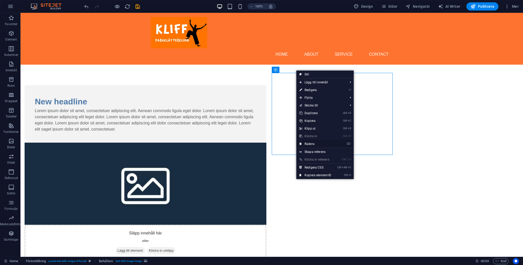
click at [310, 143] on link "⌦ Radera" at bounding box center [315, 144] width 38 height 8
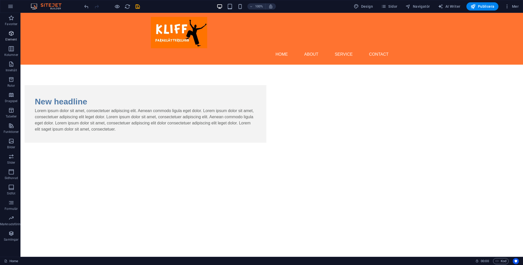
click at [13, 35] on icon "button" at bounding box center [11, 33] width 6 height 6
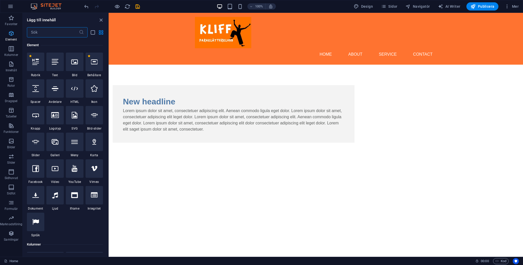
scroll to position [55, 0]
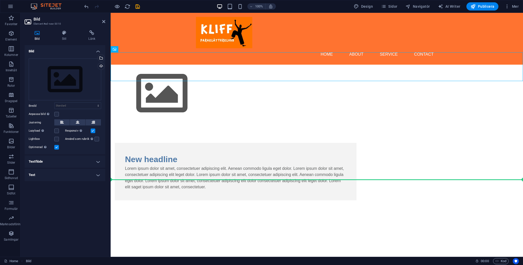
drag, startPoint x: 227, startPoint y: 63, endPoint x: 478, endPoint y: 136, distance: 261.5
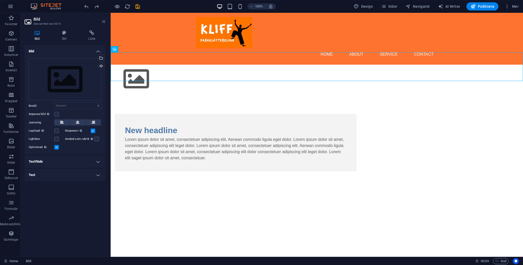
click at [104, 21] on icon at bounding box center [103, 21] width 3 height 4
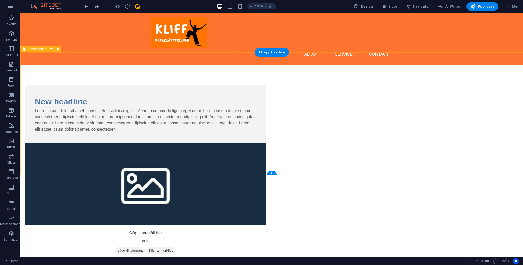
click at [446, 141] on div "New headline Lorem ipsum dolor sit amet, consectetuer adipiscing elit. Aenean c…" at bounding box center [271, 173] width 503 height 217
click at [266, 142] on figure at bounding box center [146, 183] width 242 height 82
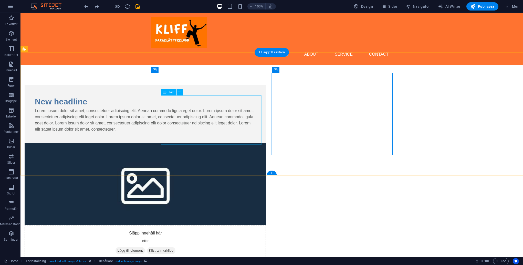
click at [256, 132] on div "Lorem ipsum dolor sit amet, consectetuer adipiscing elit. Aenean commodo ligula…" at bounding box center [145, 120] width 221 height 25
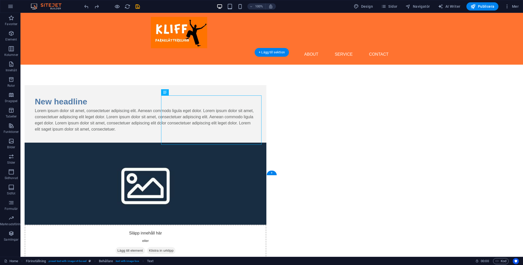
click at [266, 144] on figure at bounding box center [146, 183] width 242 height 82
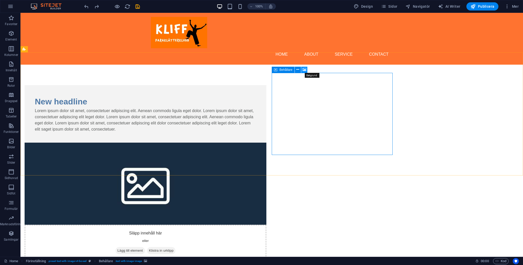
click at [306, 69] on button at bounding box center [304, 70] width 6 height 6
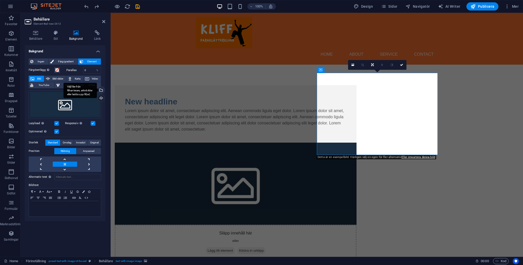
click at [102, 90] on div "Välj filer från filhanterare, arkivbilder eller ladda upp fil(er)" at bounding box center [101, 91] width 8 height 8
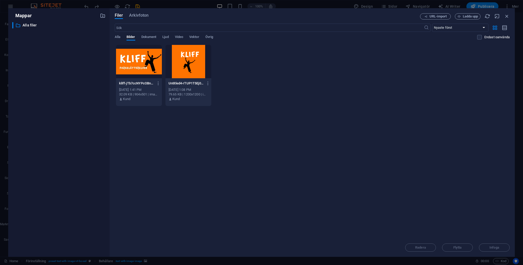
click at [185, 62] on div at bounding box center [188, 61] width 46 height 33
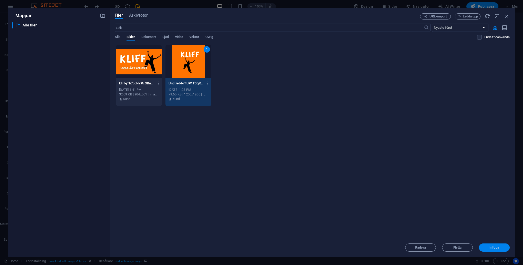
click at [446, 246] on span "Infoga" at bounding box center [495, 247] width 10 height 3
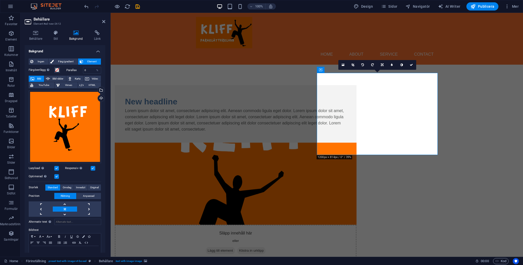
click at [427, 184] on html "Skip to main content Menu Home About Service Contact New headline Lorem ipsum d…" at bounding box center [317, 147] width 412 height 268
click at [348, 142] on figure at bounding box center [236, 183] width 242 height 82
click at [320, 165] on div "New headline Lorem ipsum dolor sit amet, consectetuer adipiscing elit. Aenean c…" at bounding box center [317, 173] width 412 height 217
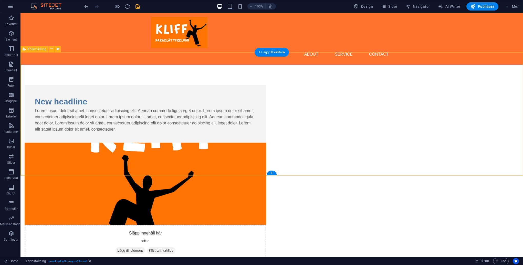
click at [446, 132] on div "New headline Lorem ipsum dolor sit amet, consectetuer adipiscing elit. Aenean c…" at bounding box center [271, 173] width 503 height 217
click at [266, 142] on figure at bounding box center [146, 183] width 242 height 82
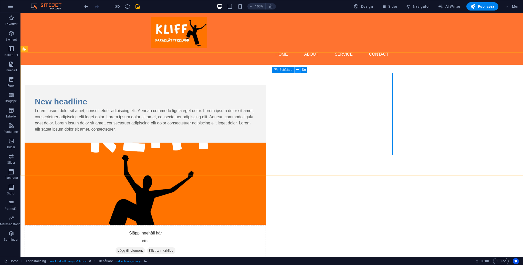
click at [300, 70] on button at bounding box center [298, 70] width 6 height 6
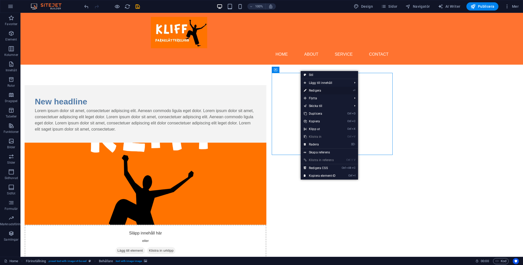
click at [315, 90] on link "⏎ Redigera" at bounding box center [320, 91] width 38 height 8
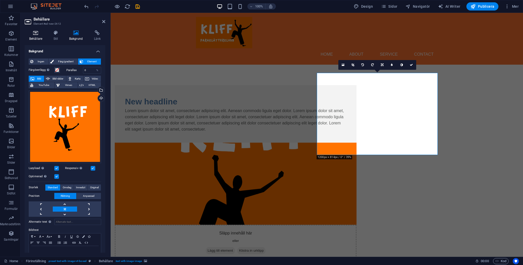
click at [41, 35] on icon at bounding box center [36, 32] width 22 height 5
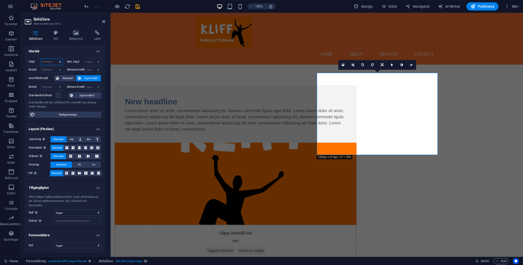
click at [60, 60] on select "Standard px rem % vh vw" at bounding box center [51, 62] width 22 height 6
select select "%"
click at [55, 59] on select "Standard px rem % vh vw" at bounding box center [51, 62] width 22 height 6
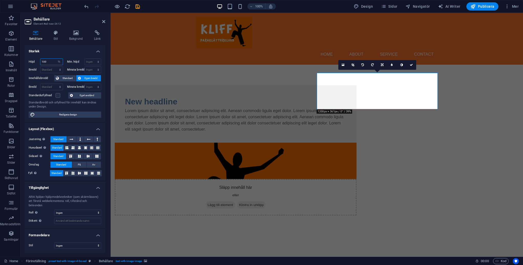
click at [49, 62] on input "100" at bounding box center [51, 62] width 22 height 6
type input "120"
click at [52, 51] on h4 "Storlek" at bounding box center [65, 49] width 81 height 9
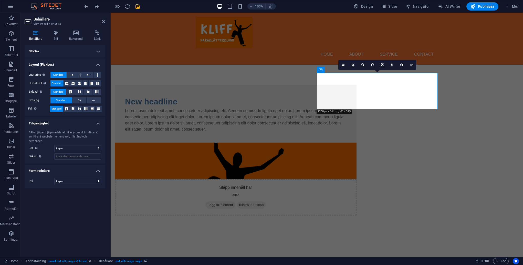
click at [288, 214] on html "Skip to main content Menu Home About Service Contact New headline Lorem ipsum d…" at bounding box center [317, 124] width 412 height 223
click at [415, 67] on link at bounding box center [412, 65] width 10 height 10
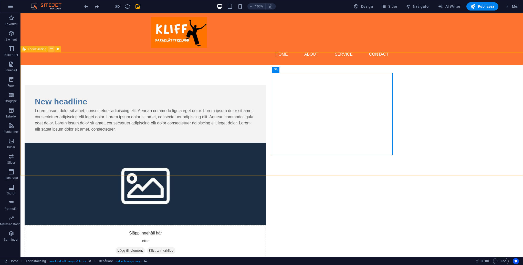
click at [53, 49] on icon at bounding box center [51, 48] width 3 height 5
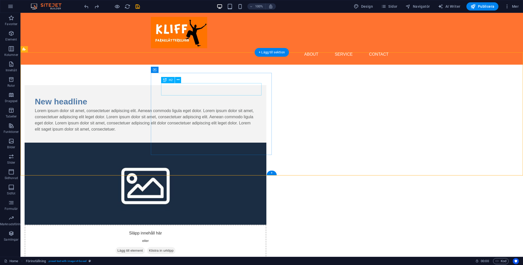
click at [196, 95] on div "New headline" at bounding box center [145, 101] width 221 height 12
click at [98, 125] on div "New headline Lorem ipsum dolor sit amet, consectetuer adipiscing elit. Aenean c…" at bounding box center [271, 173] width 503 height 217
click at [188, 95] on div "New headline" at bounding box center [145, 101] width 221 height 12
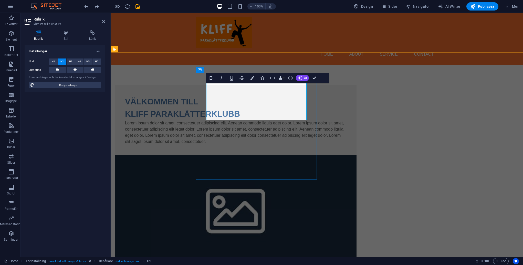
click at [290, 112] on h2 "VÄLKOMMEN TILL ‌KLIFF PARAKLÄTTERKLUBB" at bounding box center [235, 107] width 221 height 25
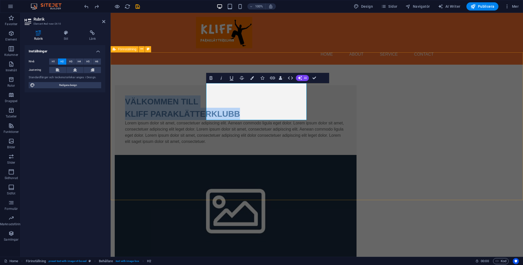
drag, startPoint x: 290, startPoint y: 112, endPoint x: 190, endPoint y: 92, distance: 102.2
click at [190, 92] on div "VÄLKOMMEN TILL ‌KLIFF PARAKLÄTTERKLUBB Lorem ipsum dolor sit amet, consectetuer…" at bounding box center [317, 192] width 412 height 254
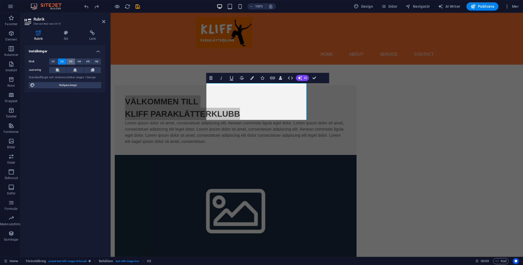
click at [72, 61] on span "H3" at bounding box center [70, 61] width 3 height 6
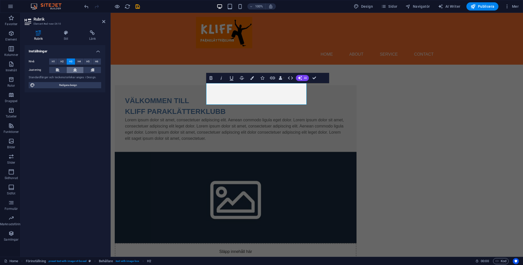
click at [74, 69] on icon at bounding box center [75, 70] width 4 height 6
click at [283, 190] on html "Skip to main content Menu Home About Service Contact VÄLKOMMEN TILL ‌KLIFF PARA…" at bounding box center [317, 156] width 412 height 287
click at [446, 226] on html "Skip to main content Menu Home About Service Contact VÄLKOMMEN TILL ‌KLIFF PARA…" at bounding box center [317, 156] width 412 height 287
click at [406, 233] on html "Skip to main content Menu Home About Service Contact VÄLKOMMEN TILL ‌KLIFF PARA…" at bounding box center [317, 156] width 412 height 287
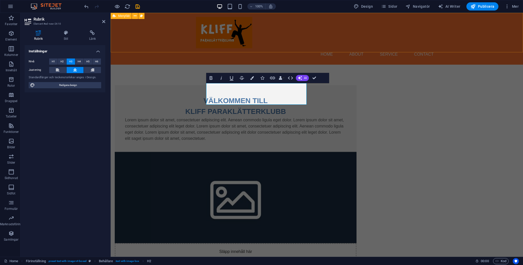
click at [162, 34] on div "Menu Home About Service Contact" at bounding box center [317, 39] width 412 height 52
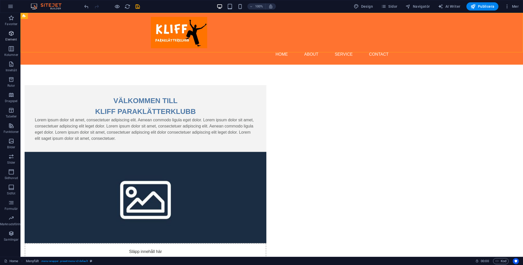
click at [10, 36] on icon "button" at bounding box center [11, 33] width 6 height 6
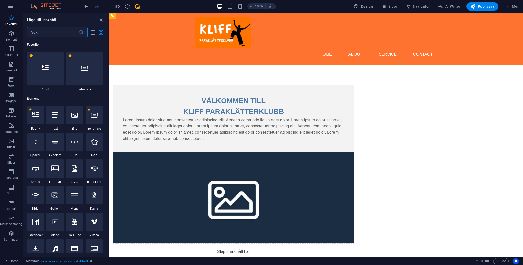
scroll to position [0, 0]
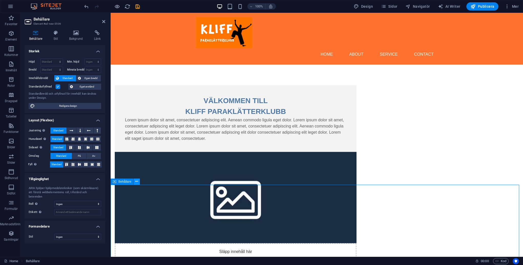
click at [138, 183] on icon at bounding box center [136, 181] width 3 height 5
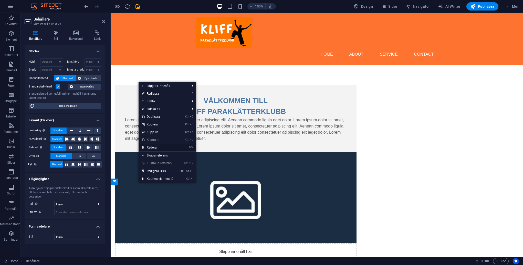
click at [154, 147] on link "⌦ Radera" at bounding box center [158, 147] width 38 height 8
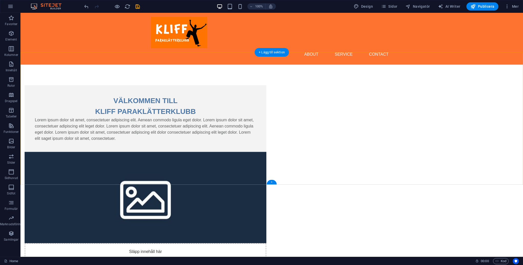
click at [273, 181] on div "+" at bounding box center [272, 182] width 10 height 5
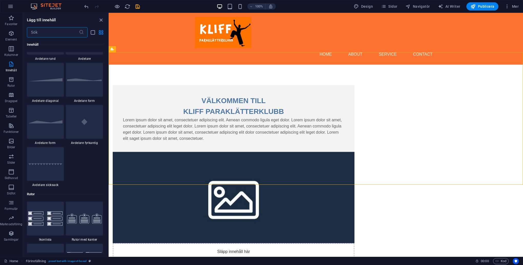
scroll to position [1255, 0]
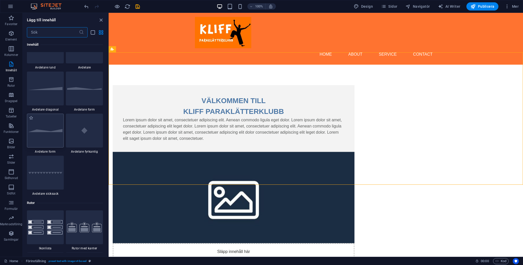
click at [51, 135] on div at bounding box center [45, 130] width 37 height 34
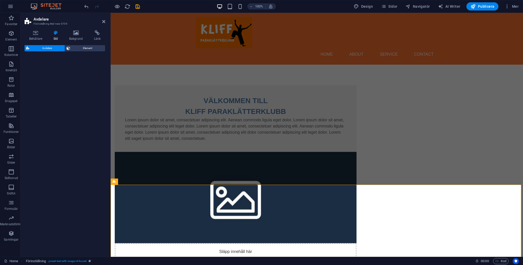
select select "polygon2"
select select "rem"
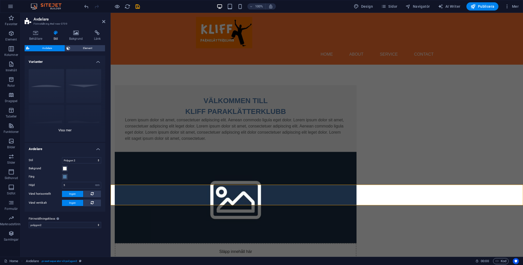
click at [85, 85] on div "Cirkel Standard Diagonal Polygon 1 Polygon 2 Fyrkant Sicksack" at bounding box center [65, 103] width 81 height 77
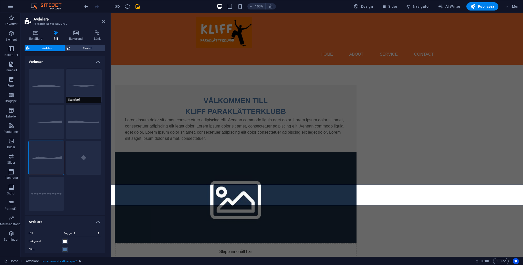
click at [85, 87] on button "Standard" at bounding box center [83, 86] width 35 height 34
click at [371, 254] on html "Skip to main content Menu Home About Service Contact VÄLKOMMEN TILL KLIFF PARAK…" at bounding box center [317, 166] width 412 height 307
click at [87, 157] on button "Fyrkant" at bounding box center [83, 158] width 35 height 34
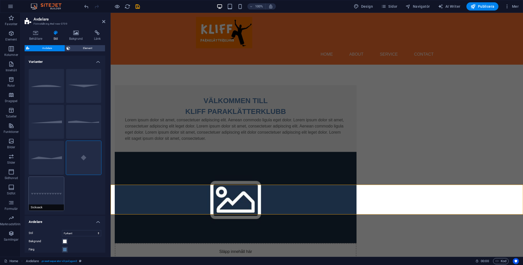
click at [59, 185] on button "Sicksack" at bounding box center [46, 194] width 35 height 34
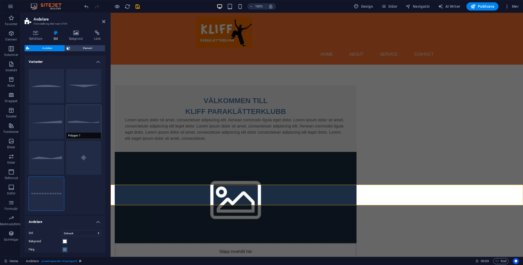
click at [78, 136] on span "Polygon 1" at bounding box center [83, 135] width 35 height 6
select select "polygon1"
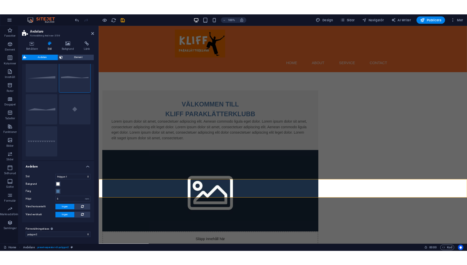
scroll to position [52, 0]
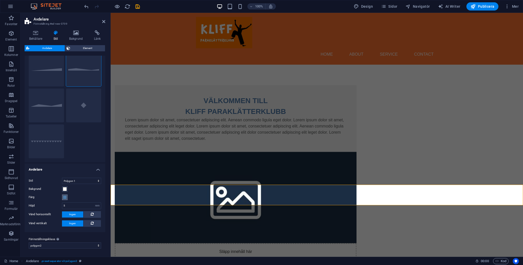
click at [63, 197] on span at bounding box center [65, 197] width 4 height 4
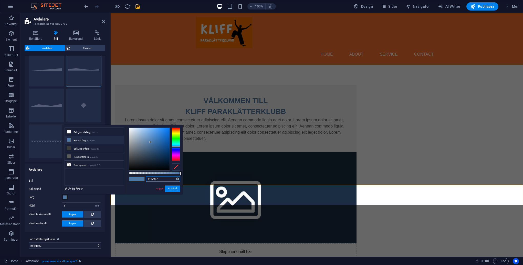
click at [154, 178] on input "#4e79a7" at bounding box center [163, 178] width 34 height 5
click at [158, 178] on input "#4e79a7" at bounding box center [163, 178] width 34 height 5
type input "#ff7300"
click at [168, 187] on button "Använd" at bounding box center [172, 188] width 15 height 6
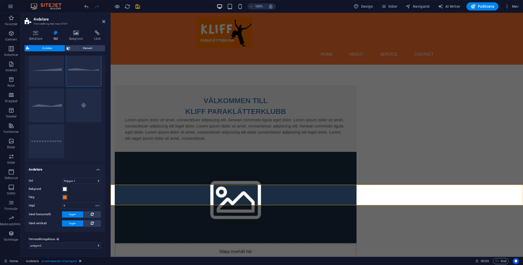
click at [331, 219] on html "Skip to main content Menu Home About Service Contact VÄLKOMMEN TILL KLIFF PARAK…" at bounding box center [317, 166] width 412 height 307
click at [174, 121] on div "VÄLKOMMEN TILL KLIFF PARAKLÄTTERKLUBB Lorem ipsum dolor sit amet, consectetuer …" at bounding box center [317, 182] width 412 height 235
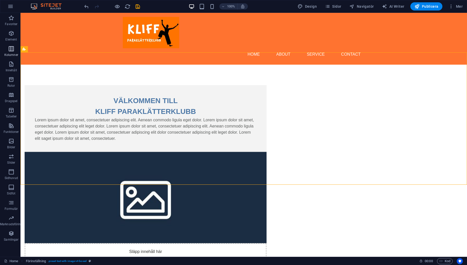
click at [12, 49] on icon "button" at bounding box center [11, 49] width 6 height 6
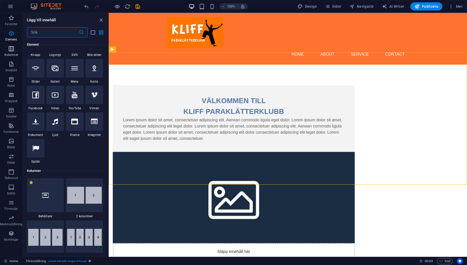
scroll to position [254, 0]
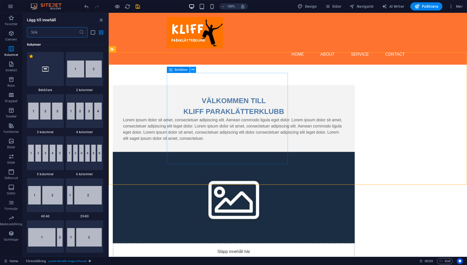
click at [191, 69] on button at bounding box center [193, 70] width 6 height 6
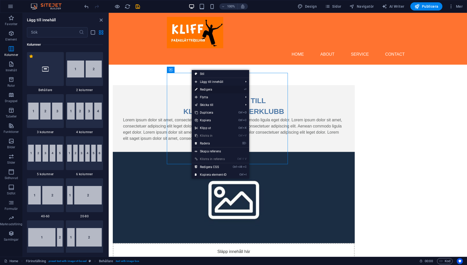
click at [205, 88] on link "⏎ Redigera" at bounding box center [211, 90] width 38 height 8
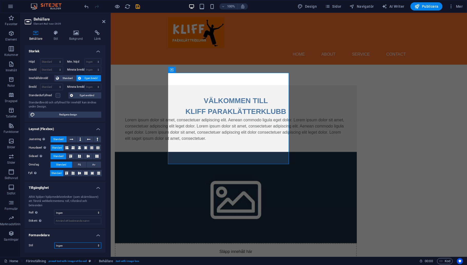
click at [98, 242] on select "Ingen Triangel Fyrkant Diagonal Polygon 1 Polygon 2 Sicksack Flera sicksack Våg…" at bounding box center [77, 245] width 47 height 6
click at [96, 51] on h4 "Storlek" at bounding box center [65, 49] width 81 height 9
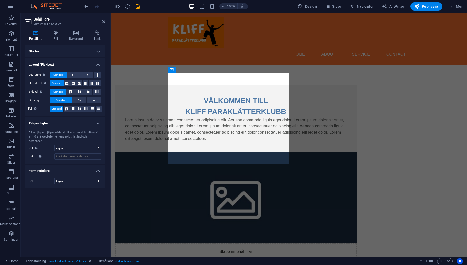
click at [97, 50] on h4 "Storlek" at bounding box center [65, 51] width 81 height 12
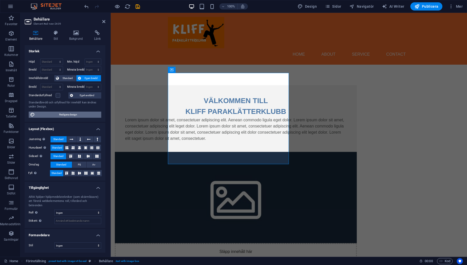
click at [65, 114] on span "Redigera design" at bounding box center [67, 114] width 63 height 6
select select "px"
select select "400"
select select "px"
select select "rem"
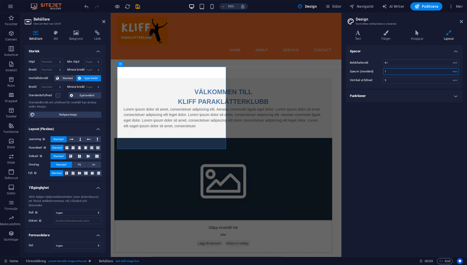
click at [399, 71] on input "1" at bounding box center [420, 71] width 75 height 6
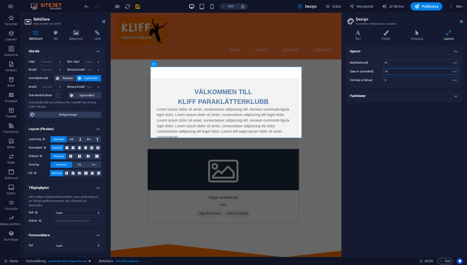
type input "1"
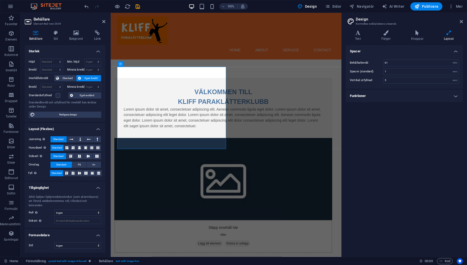
click at [395, 125] on div "Spacer Behållarbredd 61 rem px Spacer (standard) 1 rem Vertikal utfyllnad 5 rem…" at bounding box center [404, 148] width 117 height 207
click at [446, 95] on h4 "Funktioner" at bounding box center [404, 96] width 117 height 12
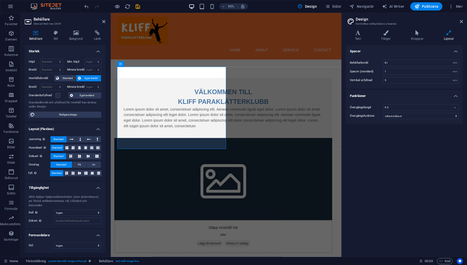
click at [446, 22] on aside "Design Kontrollera webbplatsens utseende Varianter Text Färger Knappar Layout T…" at bounding box center [404, 135] width 126 height 244
click at [446, 21] on icon at bounding box center [461, 21] width 3 height 4
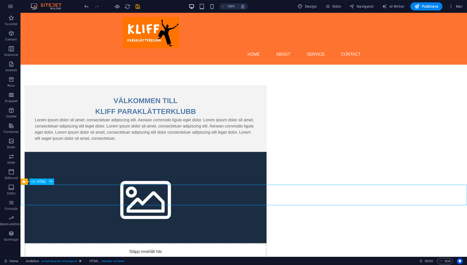
click at [49, 181] on icon at bounding box center [50, 181] width 3 height 5
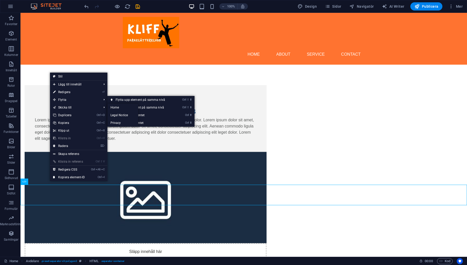
click at [65, 92] on link "⏎ Redigera" at bounding box center [69, 92] width 38 height 8
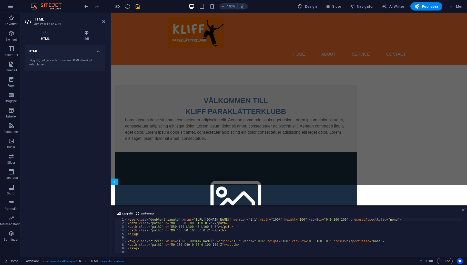
click at [446, 209] on icon at bounding box center [462, 210] width 3 height 4
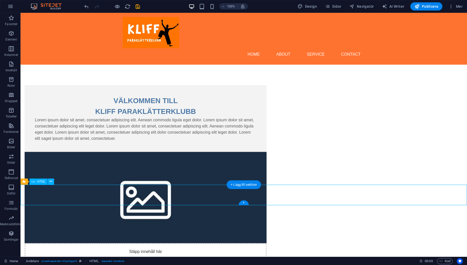
click at [46, 180] on icon at bounding box center [45, 181] width 3 height 5
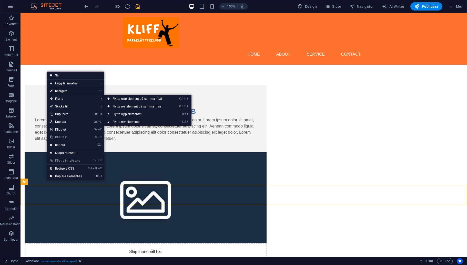
click at [64, 90] on link "⏎ Redigera" at bounding box center [66, 91] width 38 height 8
select select "polygon1"
select select "rem"
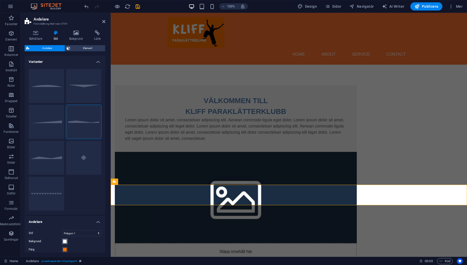
click at [63, 239] on span at bounding box center [65, 241] width 4 height 4
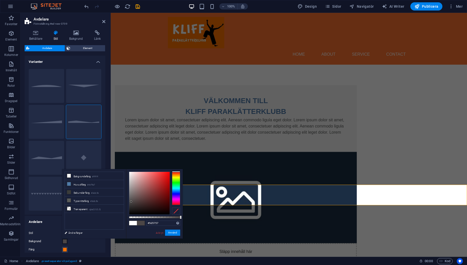
type input "#5f5959"
drag, startPoint x: 141, startPoint y: 203, endPoint x: 131, endPoint y: 198, distance: 10.8
click at [131, 198] on div at bounding box center [149, 193] width 40 height 43
click at [171, 231] on button "Använd" at bounding box center [172, 232] width 15 height 6
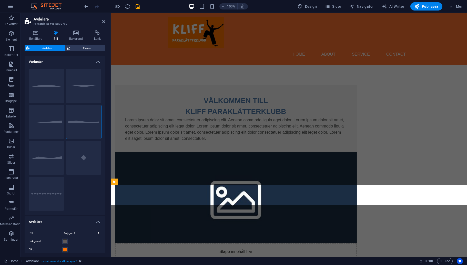
click at [233, 232] on html "Skip to main content Menu Home About Service Contact VÄLKOMMEN TILL KLIFF PARAK…" at bounding box center [289, 166] width 356 height 307
click at [101, 22] on header "Avdelare Förinställning #ed-new-3709" at bounding box center [65, 19] width 81 height 13
click at [105, 21] on icon at bounding box center [103, 21] width 3 height 4
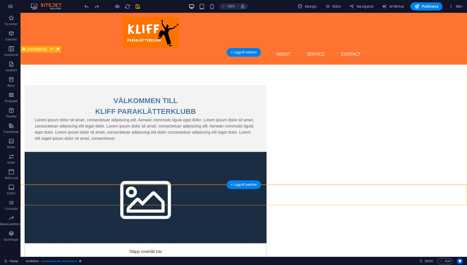
click at [74, 85] on div "VÄLKOMMEN TILL KLIFF PARAKLÄTTERKLUBB Lorem ipsum dolor sit amet, consectetuer …" at bounding box center [243, 182] width 446 height 235
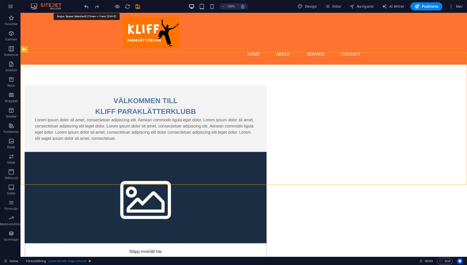
click at [86, 7] on icon "undo" at bounding box center [87, 7] width 6 height 6
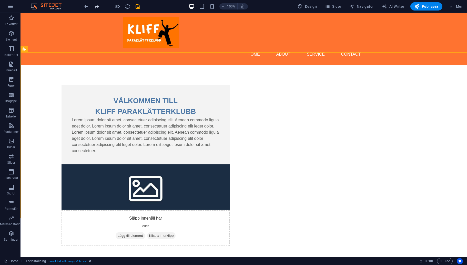
click at [95, 7] on icon "redo" at bounding box center [97, 7] width 6 height 6
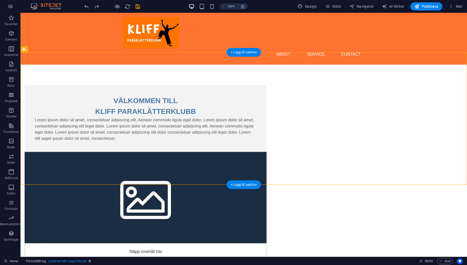
click at [266, 152] on figure at bounding box center [146, 197] width 242 height 91
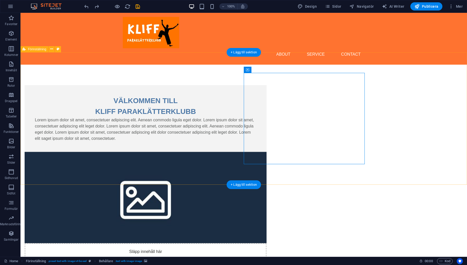
click at [47, 94] on div "VÄLKOMMEN TILL KLIFF PARAKLÄTTERKLUBB Lorem ipsum dolor sit amet, consectetuer …" at bounding box center [243, 182] width 446 height 235
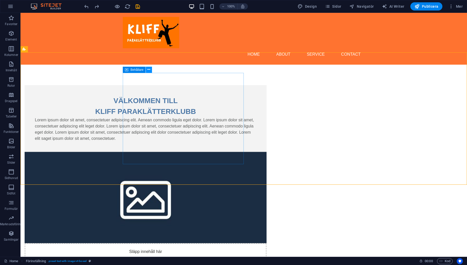
click at [148, 69] on icon at bounding box center [148, 69] width 3 height 5
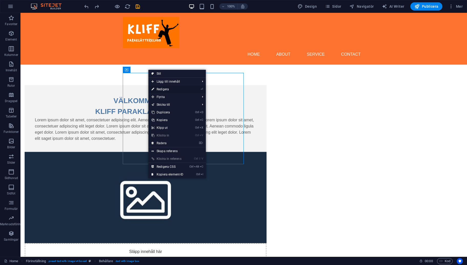
click at [162, 90] on link "⏎ Redigera" at bounding box center [167, 89] width 38 height 8
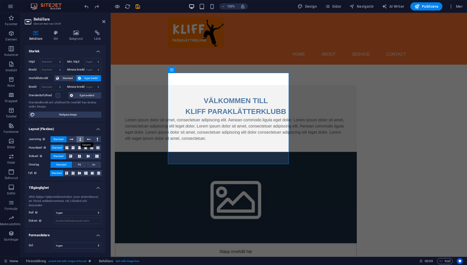
click at [84, 139] on button at bounding box center [79, 139] width 7 height 6
click at [71, 139] on icon at bounding box center [72, 139] width 4 height 6
click at [56, 139] on span "Standard" at bounding box center [58, 139] width 10 height 6
click at [90, 138] on icon at bounding box center [89, 139] width 4 height 6
click at [56, 138] on span "Standard" at bounding box center [58, 139] width 10 height 6
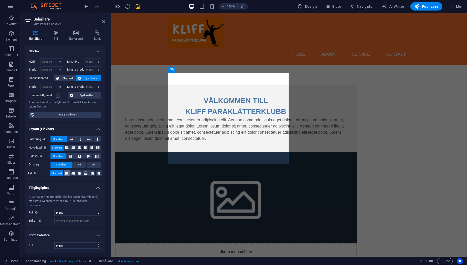
click at [66, 172] on icon at bounding box center [66, 173] width 3 height 6
click at [72, 172] on icon at bounding box center [72, 173] width 3 height 6
click at [79, 173] on icon at bounding box center [79, 173] width 3 height 6
click at [58, 174] on span "Standard" at bounding box center [56, 173] width 10 height 6
click at [60, 69] on select "Standard px rem % em vh vw" at bounding box center [51, 70] width 22 height 6
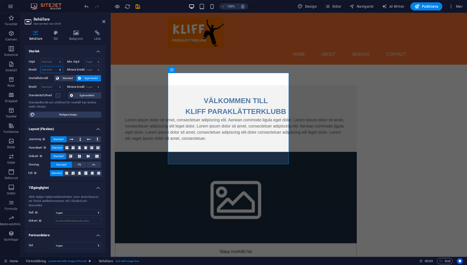
select select "%"
click at [55, 67] on select "Standard px rem % em vh vw" at bounding box center [51, 70] width 22 height 6
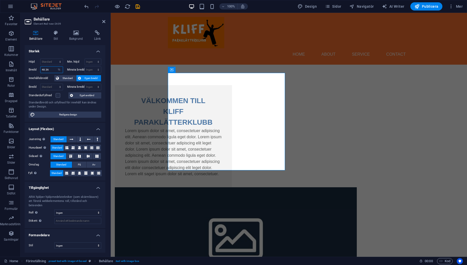
click at [49, 70] on input "48.36" at bounding box center [51, 70] width 22 height 6
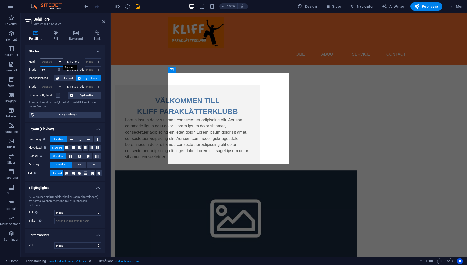
type input "60"
click at [56, 60] on select "Standard px rem % vh vw" at bounding box center [51, 62] width 22 height 6
select select "%"
click at [55, 59] on select "Standard px rem % vh vw" at bounding box center [51, 62] width 22 height 6
click at [52, 60] on input "77.53" at bounding box center [51, 62] width 22 height 6
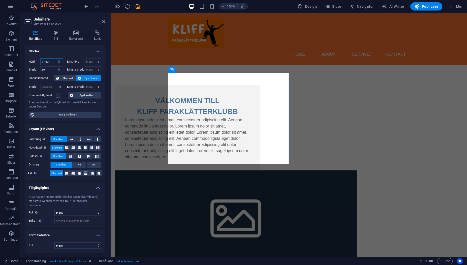
click at [52, 60] on input "77.53" at bounding box center [51, 62] width 22 height 6
click at [57, 51] on h4 "Storlek" at bounding box center [65, 49] width 81 height 9
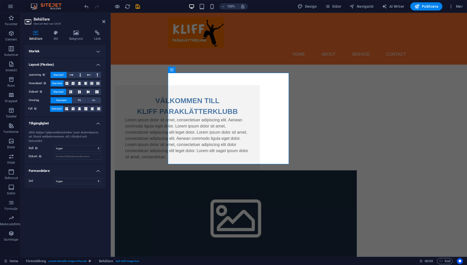
click at [101, 52] on h4 "Storlek" at bounding box center [65, 51] width 81 height 12
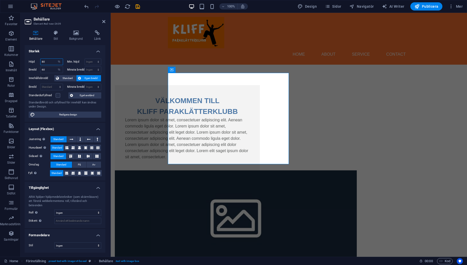
click at [50, 62] on input "80" at bounding box center [51, 62] width 22 height 6
type input "90"
click at [66, 52] on h4 "Storlek" at bounding box center [65, 49] width 81 height 9
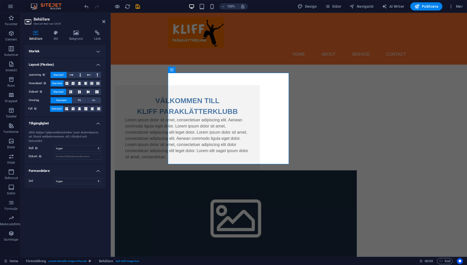
click at [98, 49] on h4 "Storlek" at bounding box center [65, 51] width 81 height 12
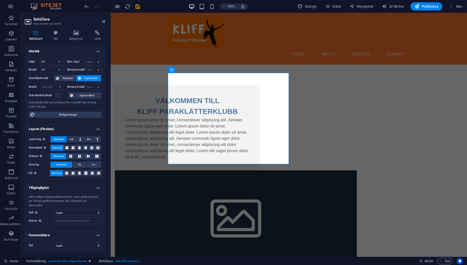
click at [342, 170] on figure at bounding box center [236, 215] width 242 height 91
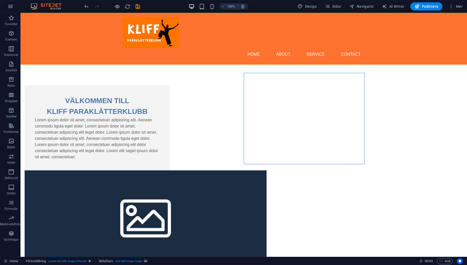
click at [266, 170] on figure at bounding box center [146, 215] width 242 height 91
click at [276, 69] on icon at bounding box center [276, 69] width 4 height 5
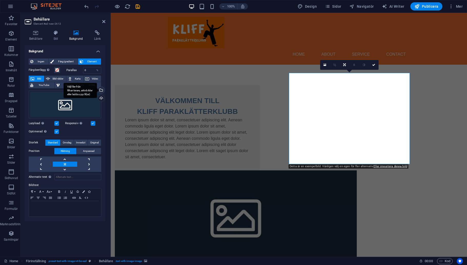
click at [102, 89] on div "Välj filer från filhanterare, arkivbilder eller ladda upp fil(er)" at bounding box center [101, 91] width 8 height 8
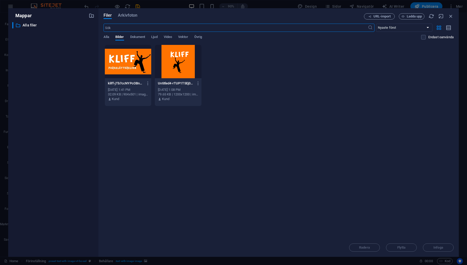
click at [175, 61] on div at bounding box center [178, 61] width 47 height 33
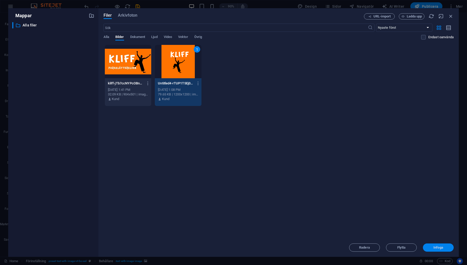
click at [435, 246] on span "Infoga" at bounding box center [438, 247] width 10 height 3
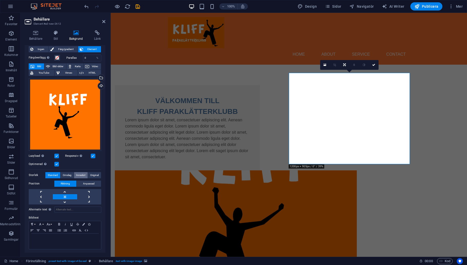
scroll to position [0, 0]
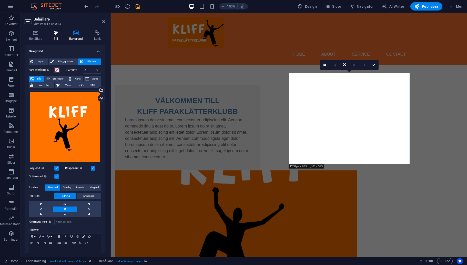
click at [57, 32] on icon at bounding box center [56, 32] width 14 height 5
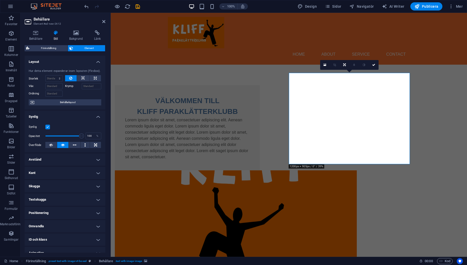
click at [80, 174] on h4 "Kant" at bounding box center [65, 173] width 81 height 12
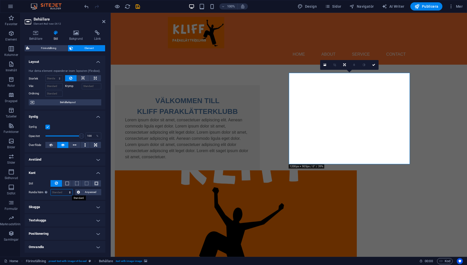
click at [70, 192] on select "Standard px rem % vh vw Anpassad" at bounding box center [62, 192] width 22 height 6
select select "%"
click at [65, 189] on select "Standard px rem % vh vw Anpassad" at bounding box center [62, 192] width 22 height 6
click at [63, 193] on input "100" at bounding box center [62, 192] width 22 height 6
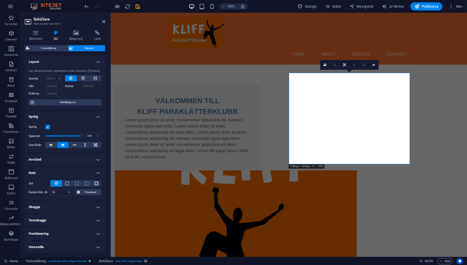
click at [75, 197] on div "Stil - Bredd 1 auto px rem % vh vw Anpassad Anpassad 1 auto px rem % vh vw 1 au…" at bounding box center [65, 188] width 81 height 24
click at [63, 192] on input "70" at bounding box center [62, 192] width 22 height 6
type input "50"
click at [67, 172] on h4 "Kant" at bounding box center [65, 171] width 81 height 9
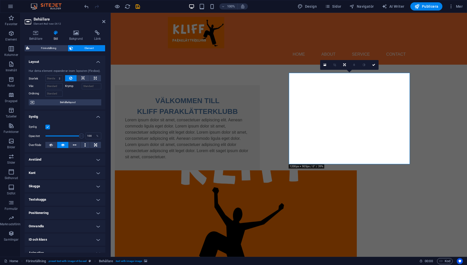
click at [68, 170] on h4 "Kant" at bounding box center [65, 173] width 81 height 12
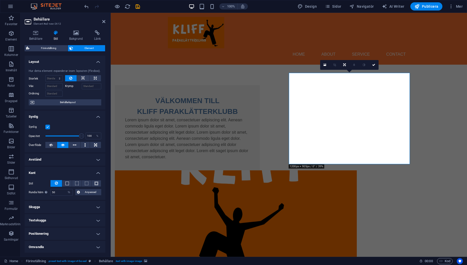
click at [377, 229] on html "Skip to main content Menu Home About Service Contact VÄLKOMMEN TILL KLIFF PARAK…" at bounding box center [289, 176] width 356 height 326
click at [357, 170] on figure at bounding box center [236, 215] width 242 height 91
click at [353, 170] on figure at bounding box center [236, 215] width 242 height 91
click at [321, 225] on html "Skip to main content Menu Home About Service Contact VÄLKOMMEN TILL KLIFF PARAK…" at bounding box center [289, 176] width 356 height 326
click at [103, 21] on icon at bounding box center [103, 21] width 3 height 4
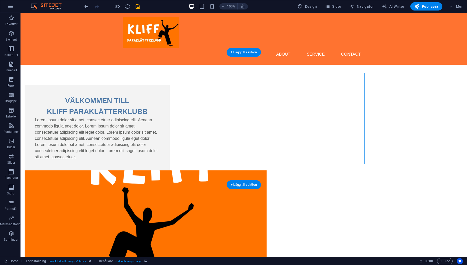
click at [262, 170] on figure at bounding box center [146, 215] width 242 height 91
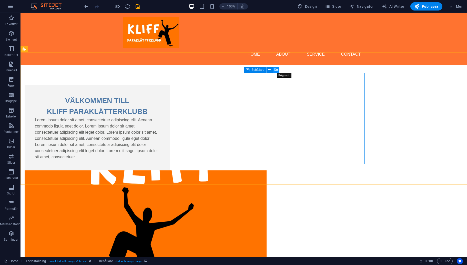
click at [275, 70] on icon at bounding box center [276, 69] width 4 height 5
select select "%"
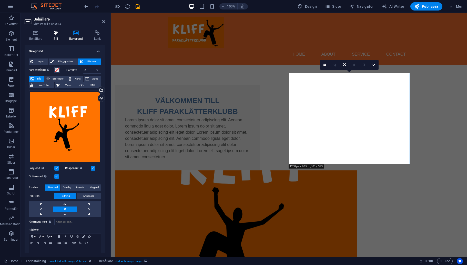
click at [59, 38] on h4 "Stil" at bounding box center [57, 35] width 16 height 11
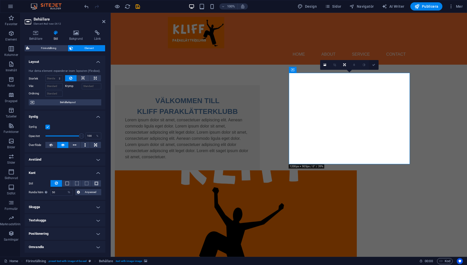
click at [372, 65] on icon at bounding box center [373, 64] width 3 height 3
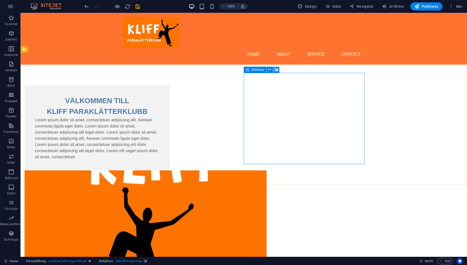
click at [277, 70] on icon at bounding box center [276, 69] width 4 height 5
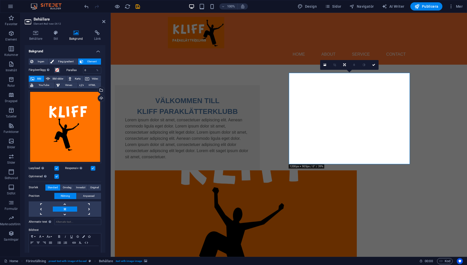
click at [61, 58] on div "Ingen Färg/gradient Element Sträck ut bakgrund till full bredd Färgöverlägg Pla…" at bounding box center [65, 159] width 81 height 211
click at [63, 61] on span "Färg/gradient" at bounding box center [65, 61] width 21 height 6
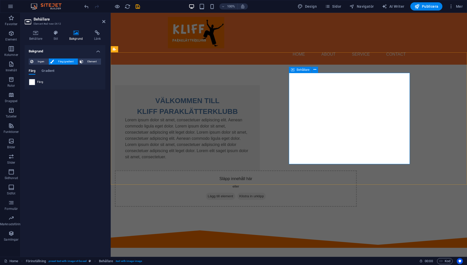
click at [235, 192] on span "Lägg till element" at bounding box center [220, 195] width 29 height 7
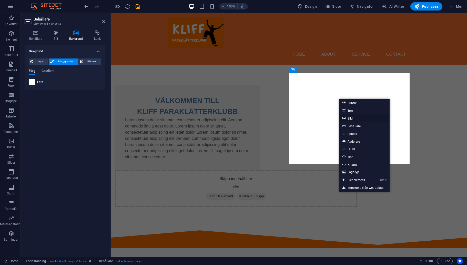
click at [354, 119] on link "Bild" at bounding box center [364, 118] width 50 height 8
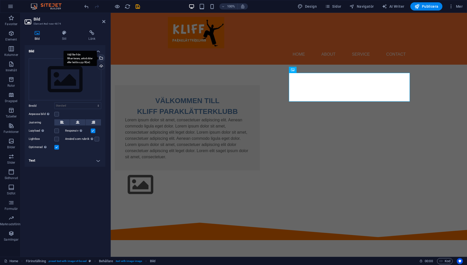
click at [102, 59] on div "Välj filer från filhanterare, arkivbilder eller ladda upp fil(er)" at bounding box center [101, 59] width 8 height 8
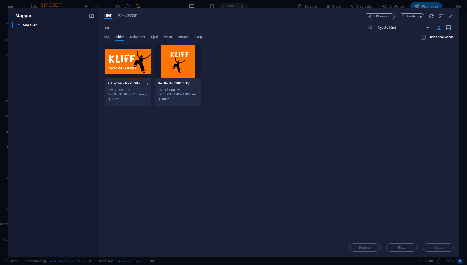
click at [178, 67] on div at bounding box center [178, 61] width 47 height 33
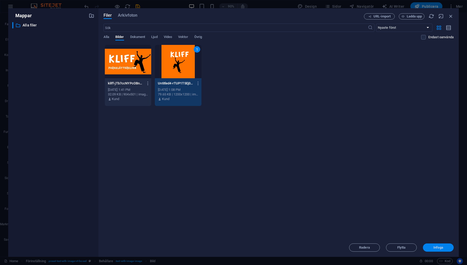
click at [436, 248] on span "Infoga" at bounding box center [438, 247] width 10 height 3
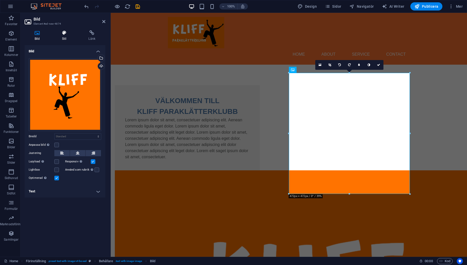
click at [63, 34] on icon at bounding box center [64, 32] width 25 height 5
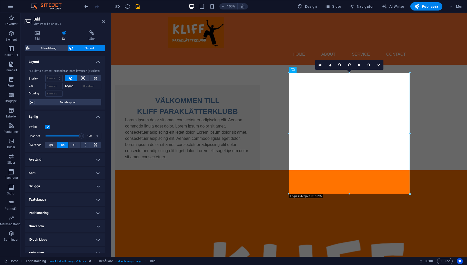
click at [60, 171] on h4 "Kant" at bounding box center [65, 173] width 81 height 12
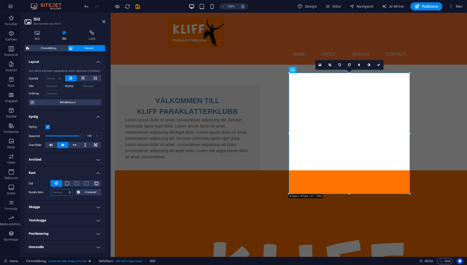
click at [71, 191] on select "Standard px rem % vh vw Anpassad" at bounding box center [62, 192] width 22 height 6
select select "%"
click at [65, 189] on select "Standard px rem % vh vw Anpassad" at bounding box center [62, 192] width 22 height 6
type input "100"
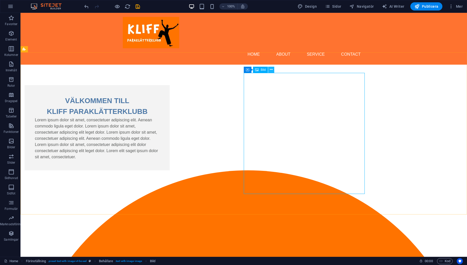
click at [271, 71] on icon at bounding box center [271, 69] width 3 height 5
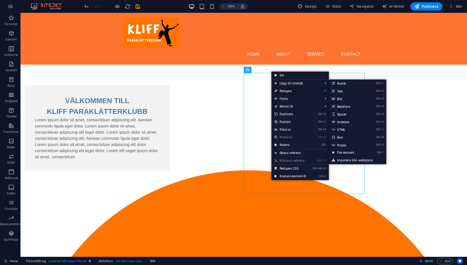
click at [290, 91] on link "⏎ Redigera" at bounding box center [290, 91] width 38 height 8
select select "%"
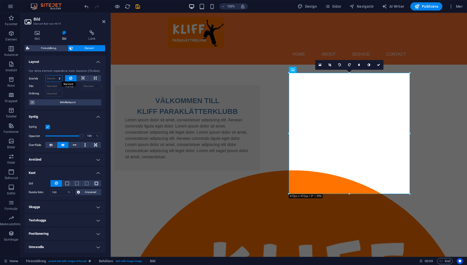
click at [59, 76] on select "Standard auto px % 1/1 1/2 1/3 1/4 1/5 1/6 1/7 1/8 1/9 1/10" at bounding box center [54, 78] width 17 height 6
select select "%"
click at [54, 75] on select "Standard auto px % 1/1 1/2 1/3 1/4 1/5 1/6 1/7 1/8 1/9 1/10" at bounding box center [54, 78] width 17 height 6
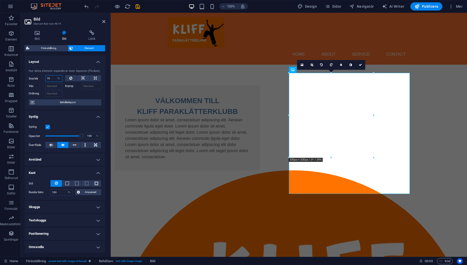
type input "70"
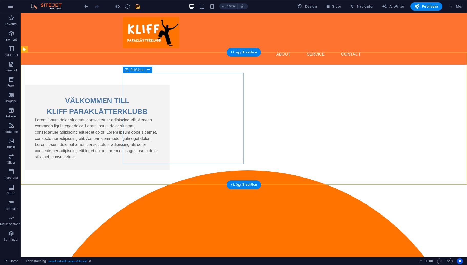
click at [170, 85] on div "VÄLKOMMEN TILL KLIFF PARAKLÄTTERKLUBB Lorem ipsum dolor sit amet, consectetuer …" at bounding box center [97, 127] width 145 height 85
click at [150, 70] on icon at bounding box center [148, 69] width 3 height 5
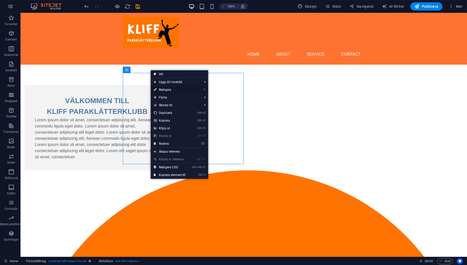
click at [167, 88] on link "⏎ Redigera" at bounding box center [170, 90] width 38 height 8
select select "%"
select select "px"
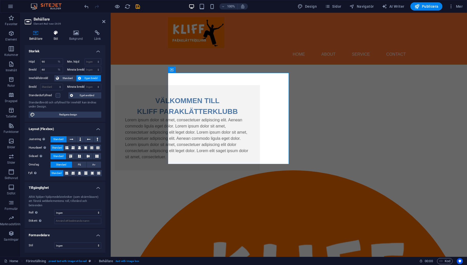
click at [60, 35] on h4 "Stil" at bounding box center [57, 35] width 16 height 11
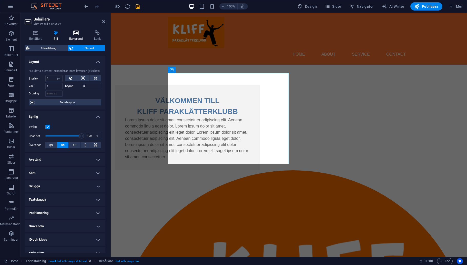
click at [74, 34] on icon at bounding box center [76, 32] width 23 height 5
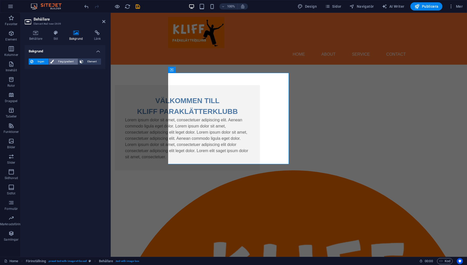
click at [62, 62] on span "Färg/gradient" at bounding box center [65, 61] width 21 height 6
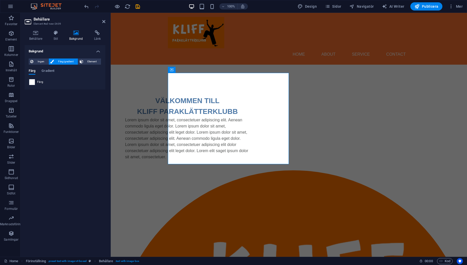
click at [33, 82] on span at bounding box center [32, 82] width 6 height 6
type input "#ffffff"
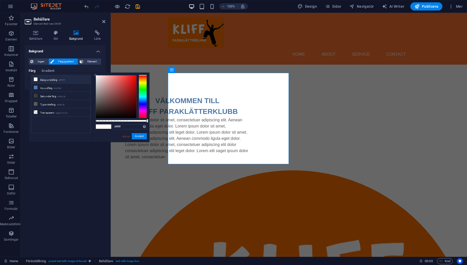
click at [36, 78] on icon at bounding box center [36, 79] width 4 height 4
click at [77, 166] on div "Bakgrund Ingen Färg/gradient Element Sträck ut bakgrund till full bredd Färgöve…" at bounding box center [65, 148] width 81 height 207
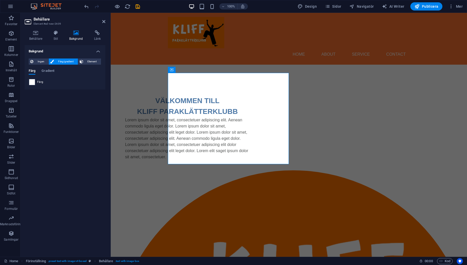
click at [100, 22] on header "Behållare Element #ed-new-2609" at bounding box center [65, 19] width 81 height 13
click at [103, 21] on icon at bounding box center [103, 21] width 3 height 4
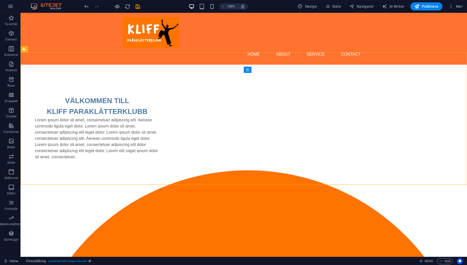
click at [51, 50] on icon at bounding box center [51, 48] width 3 height 5
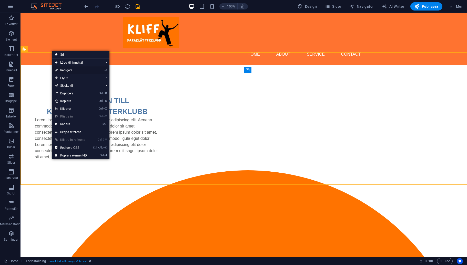
click at [74, 71] on link "⏎ Redigera" at bounding box center [71, 70] width 38 height 8
select select "rem"
select select "px"
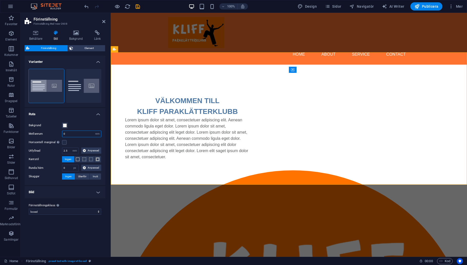
click at [77, 133] on input "0" at bounding box center [81, 134] width 39 height 6
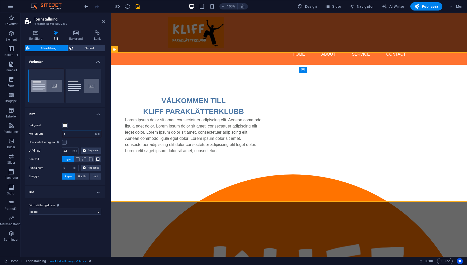
click at [77, 133] on input "5" at bounding box center [81, 134] width 39 height 6
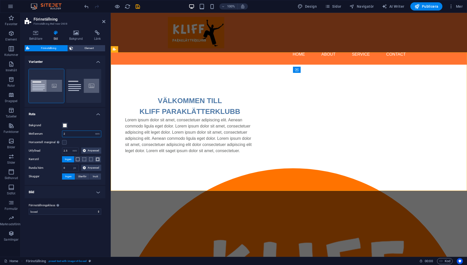
click at [77, 133] on input "2" at bounding box center [81, 134] width 39 height 6
type input "0"
click at [77, 133] on input "number" at bounding box center [81, 134] width 39 height 6
type input "0"
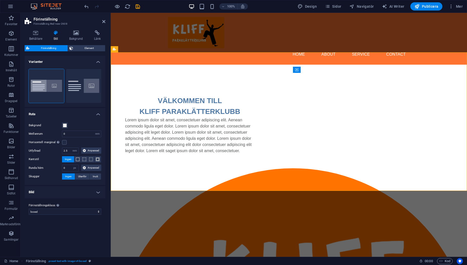
click at [80, 119] on div "Bakgrund Mellanrum 0 rem px % vh vw Horisontell marginal Enbart om behållarnas …" at bounding box center [65, 151] width 83 height 68
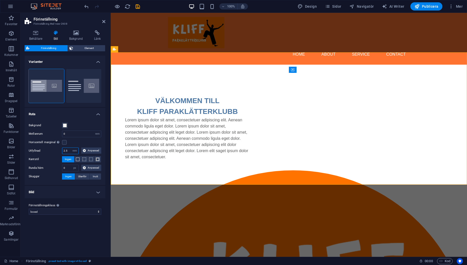
click at [67, 151] on input "2.5" at bounding box center [70, 151] width 16 height 6
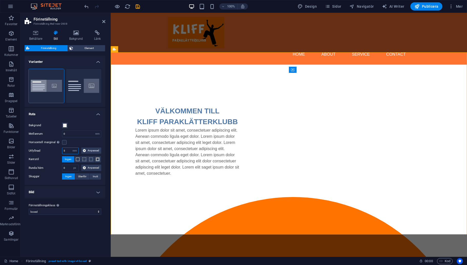
click at [68, 149] on input "5" at bounding box center [70, 151] width 16 height 6
type input "1"
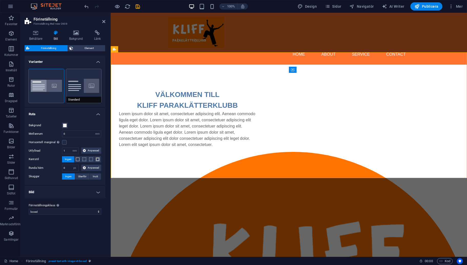
click at [80, 86] on button "Standard" at bounding box center [83, 86] width 35 height 34
type input "2"
type input "0"
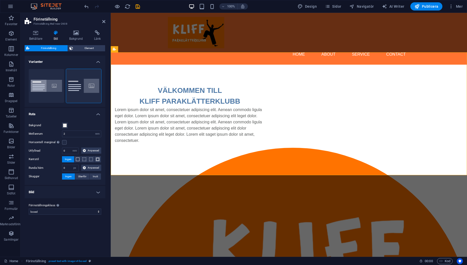
click at [85, 235] on div "Varianter Boxed Standard Ruta Bakgrund Mellanrum 2 rem px % vh vw Horisontell m…" at bounding box center [65, 154] width 81 height 197
click at [79, 231] on div "Varianter Boxed Standard Ruta Bakgrund Mellanrum 2 rem px % vh vw Horisontell m…" at bounding box center [65, 154] width 81 height 197
drag, startPoint x: 103, startPoint y: 22, endPoint x: 84, endPoint y: 10, distance: 23.2
click at [103, 22] on icon at bounding box center [103, 21] width 3 height 4
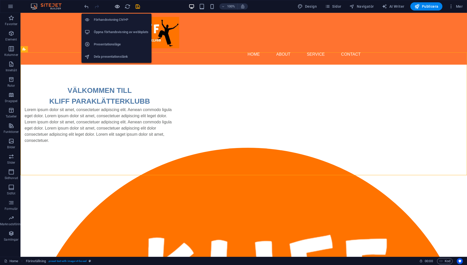
click at [119, 6] on icon "button" at bounding box center [117, 7] width 6 height 6
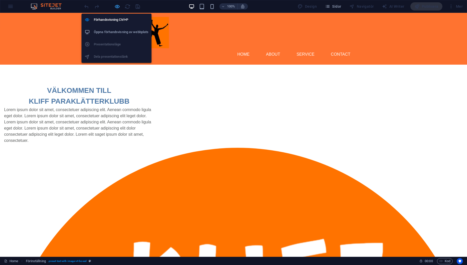
click at [120, 6] on icon "button" at bounding box center [117, 7] width 6 height 6
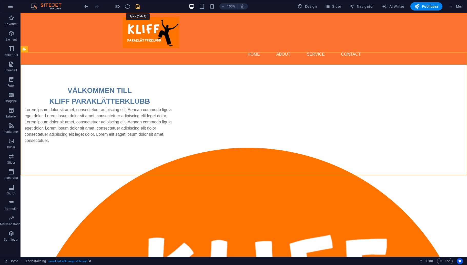
click at [137, 5] on icon "save" at bounding box center [138, 7] width 6 height 6
